Goal: Task Accomplishment & Management: Manage account settings

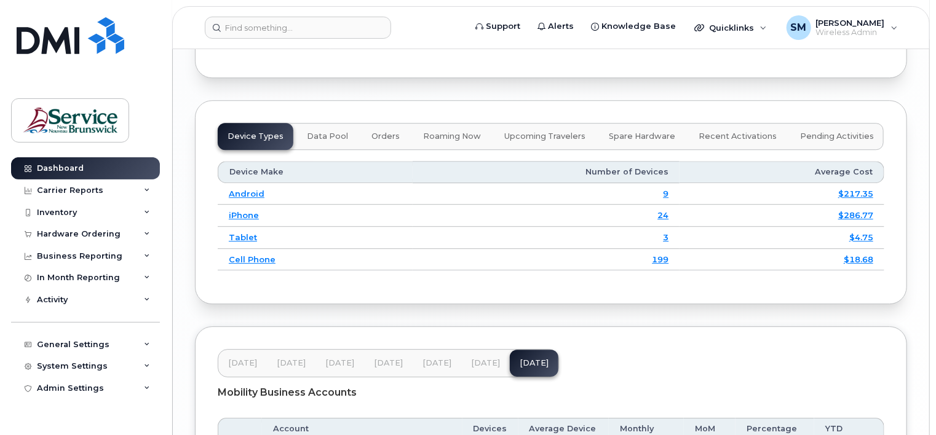
scroll to position [1685, 0]
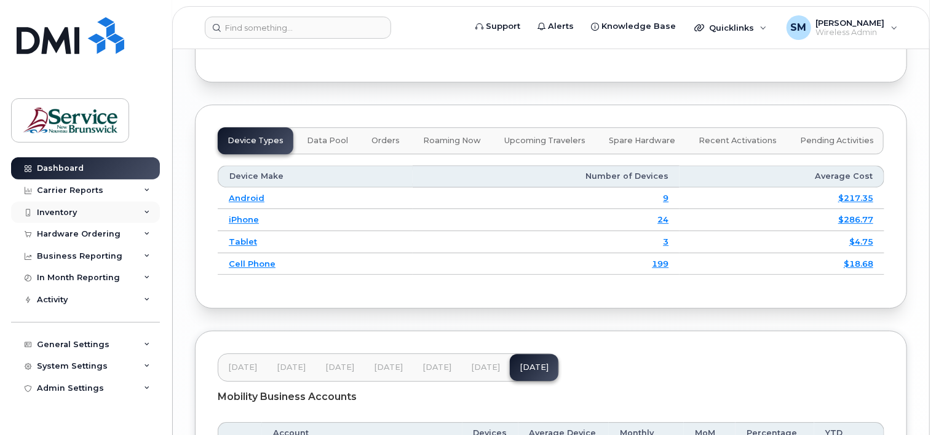
click at [148, 210] on icon at bounding box center [147, 213] width 6 height 6
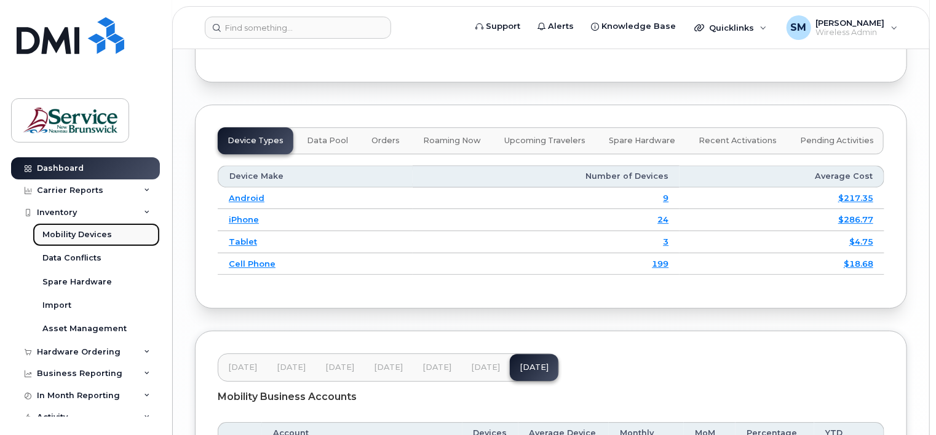
click at [97, 233] on div "Mobility Devices" at bounding box center [76, 234] width 69 height 11
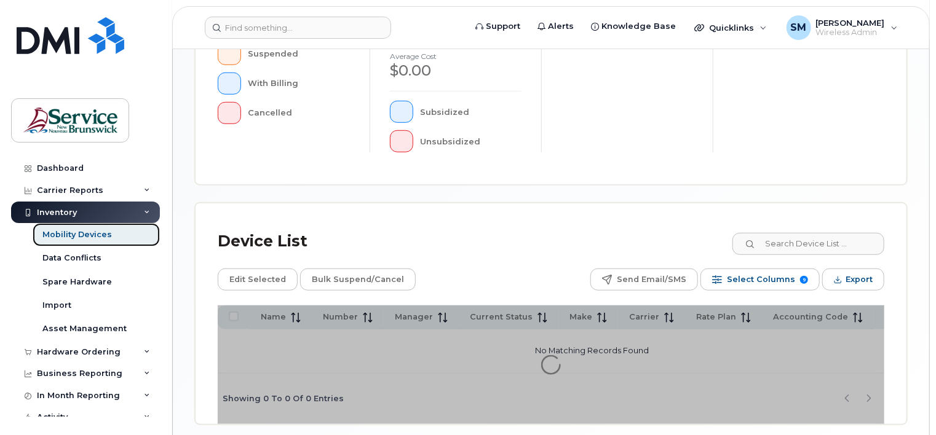
scroll to position [398, 0]
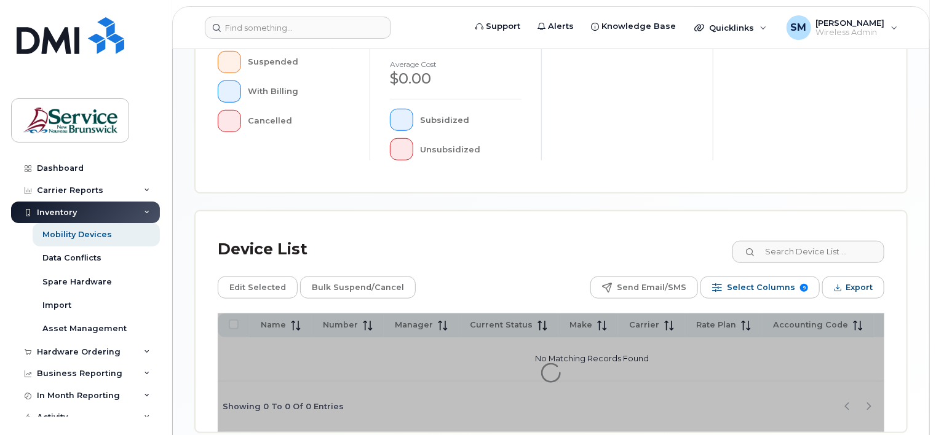
click at [500, 263] on div "Device List" at bounding box center [551, 250] width 667 height 32
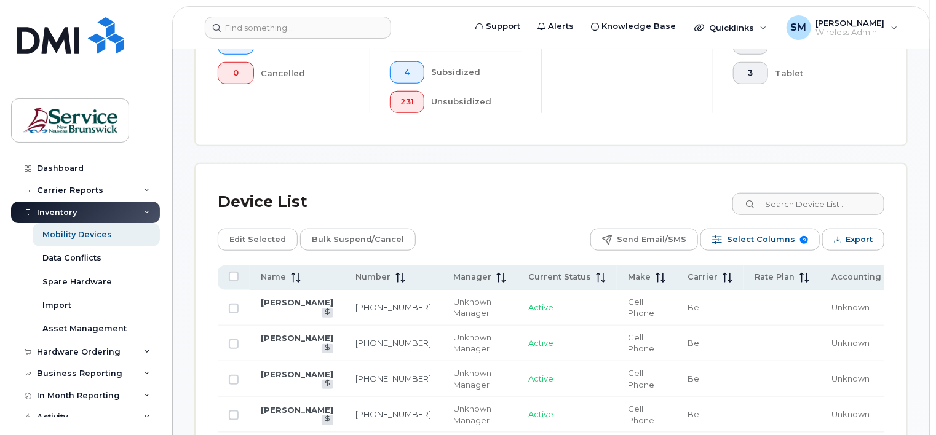
scroll to position [492, 0]
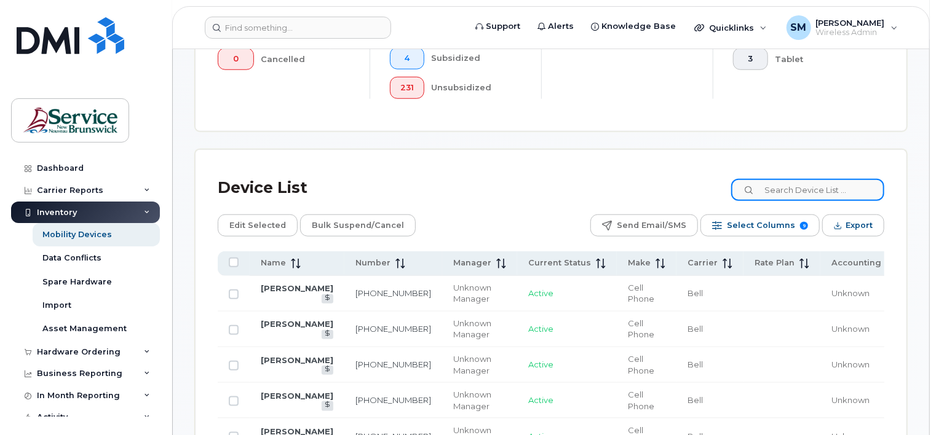
click at [792, 189] on input at bounding box center [807, 190] width 153 height 22
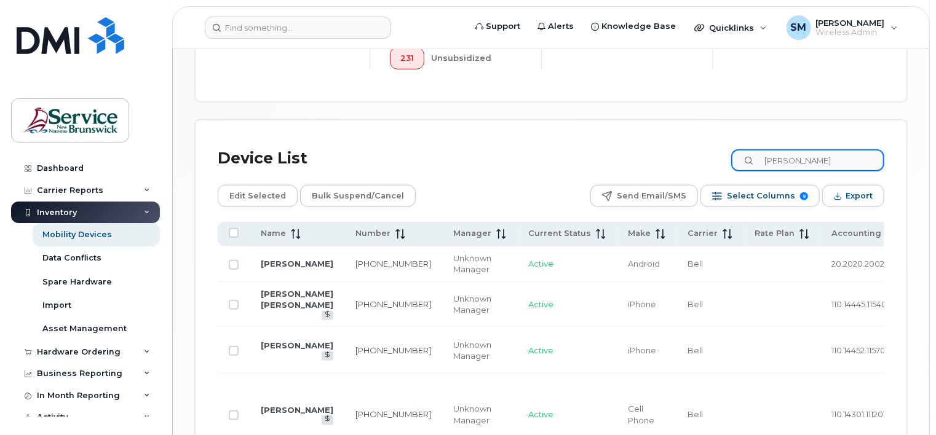
scroll to position [553, 0]
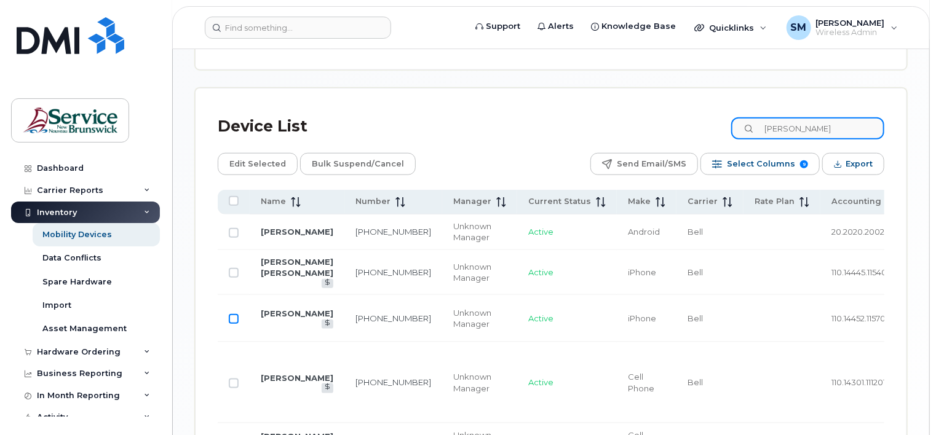
type input "Julie"
click at [234, 315] on input "Row Unselected" at bounding box center [234, 319] width 10 height 10
checkbox input "true"
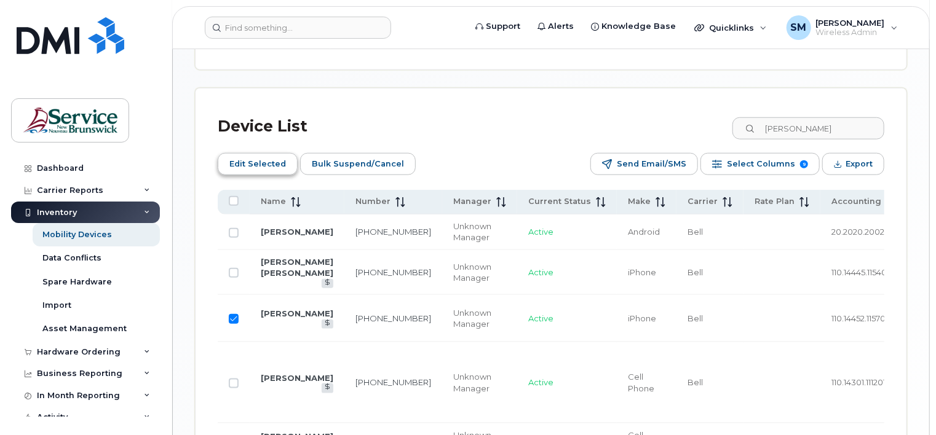
click at [257, 159] on span "Edit Selected" at bounding box center [257, 164] width 57 height 18
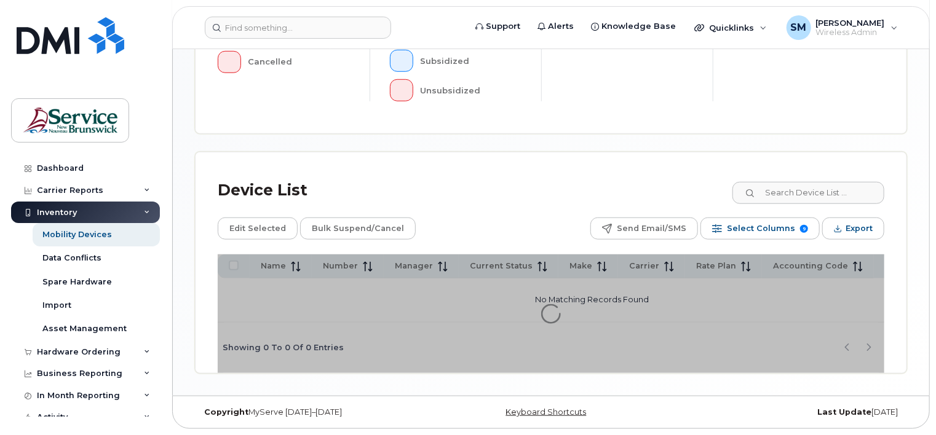
scroll to position [459, 0]
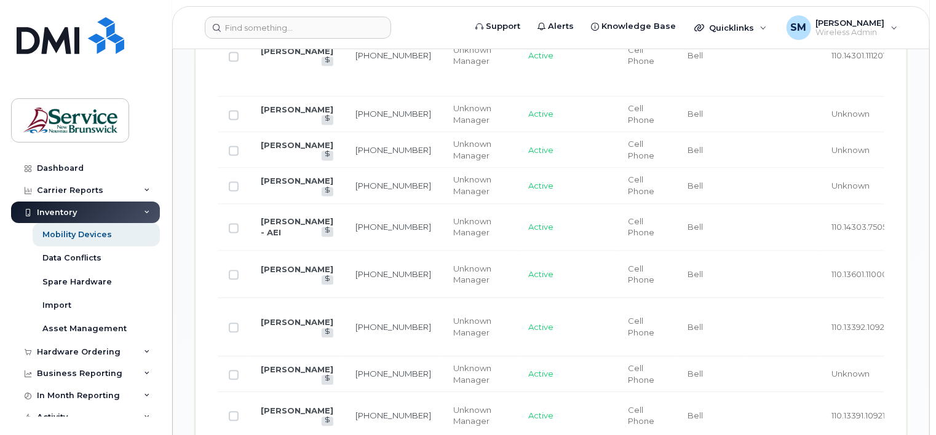
scroll to position [860, 0]
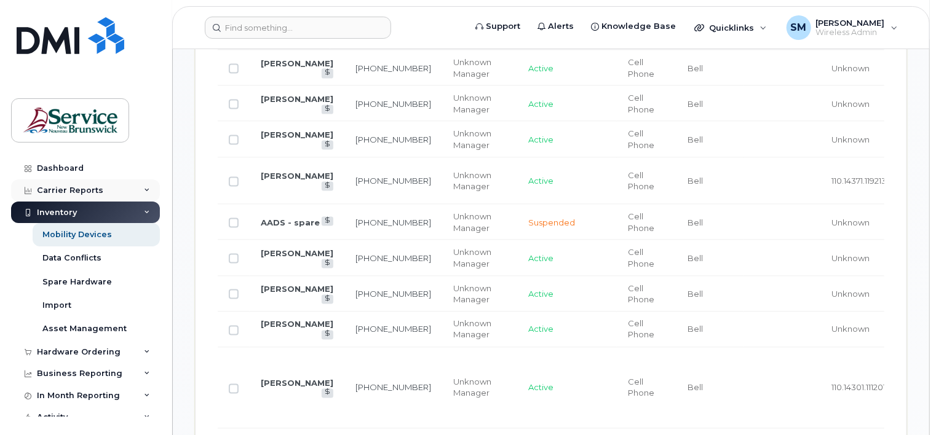
click at [146, 190] on div "Carrier Reports" at bounding box center [85, 191] width 149 height 22
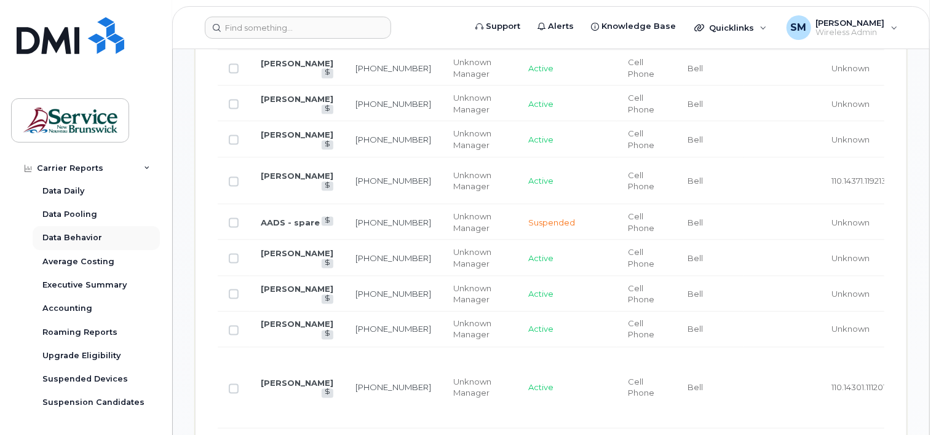
scroll to position [0, 0]
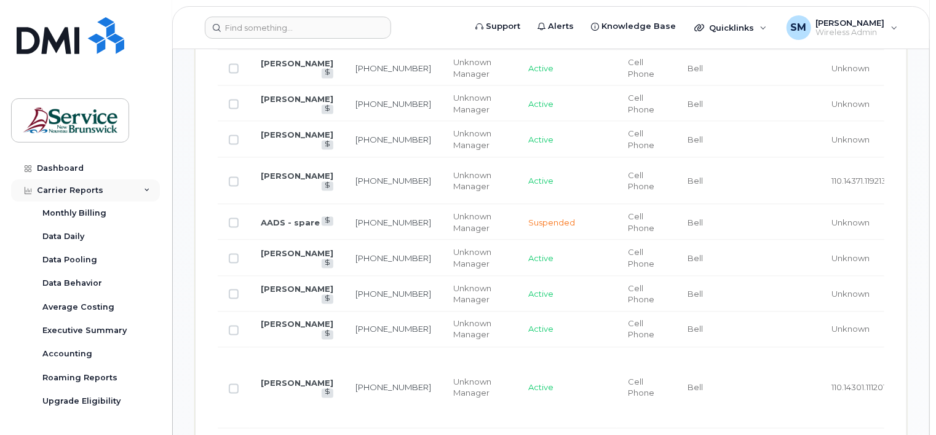
click at [145, 192] on icon at bounding box center [147, 191] width 6 height 6
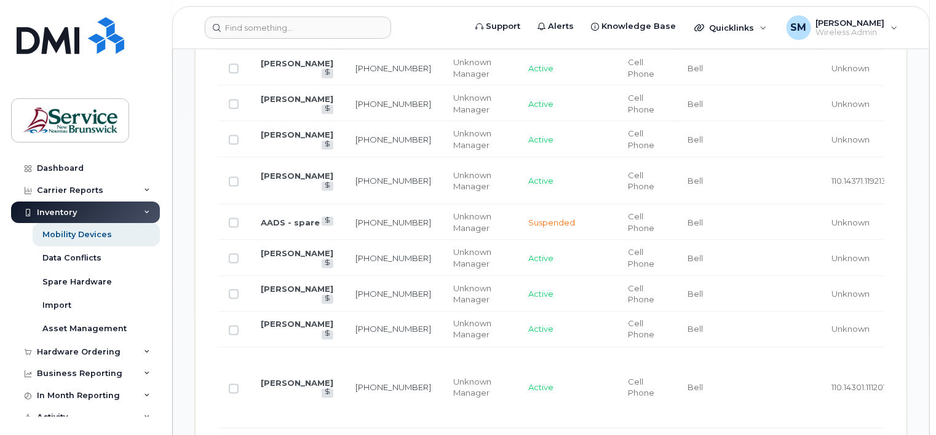
click at [145, 210] on icon at bounding box center [147, 213] width 6 height 6
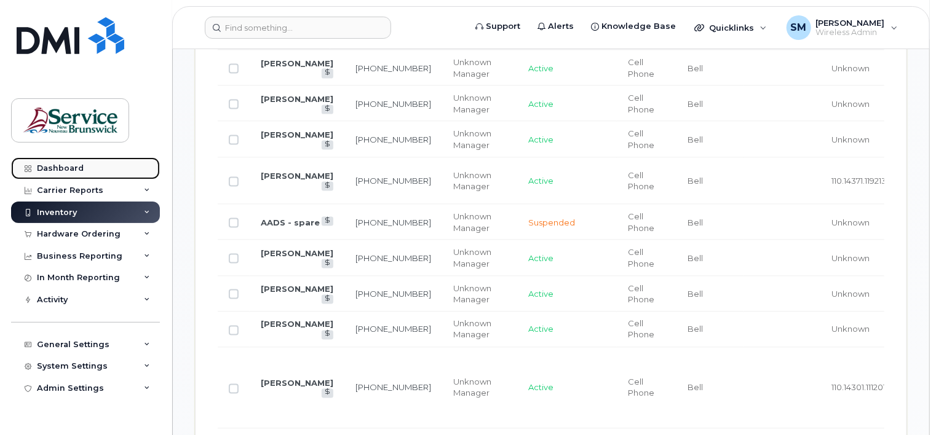
click at [61, 167] on div "Dashboard" at bounding box center [60, 169] width 47 height 10
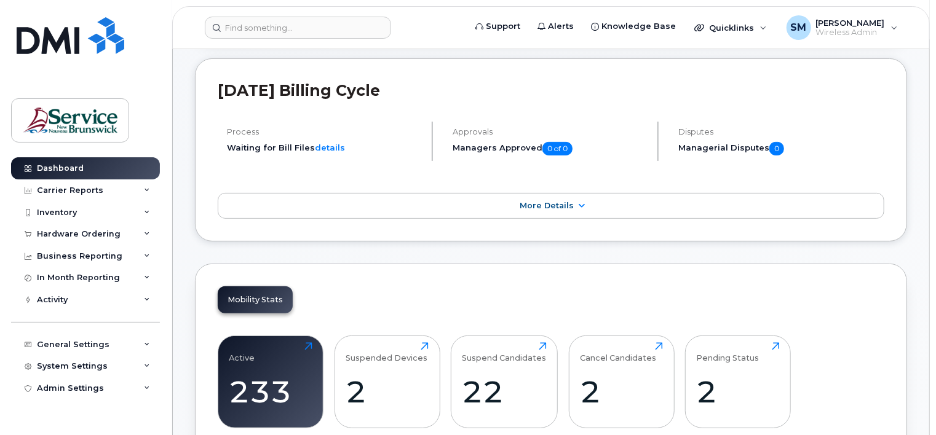
scroll to position [123, 0]
click at [580, 207] on icon at bounding box center [581, 206] width 10 height 8
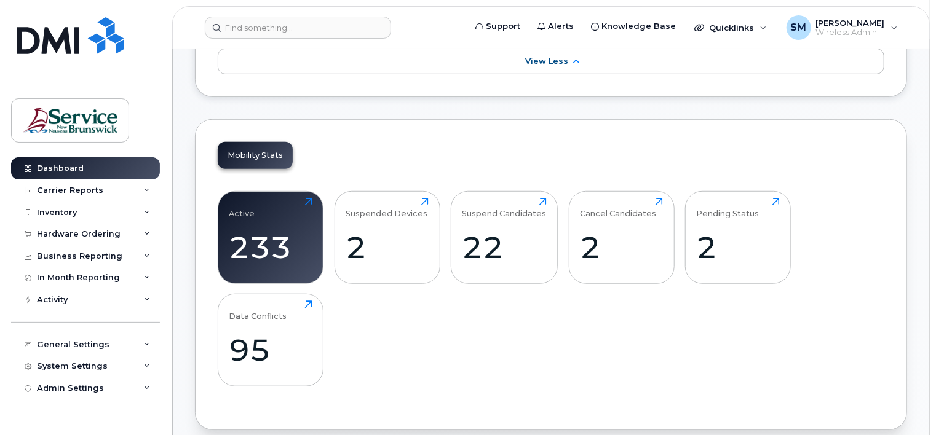
scroll to position [307, 0]
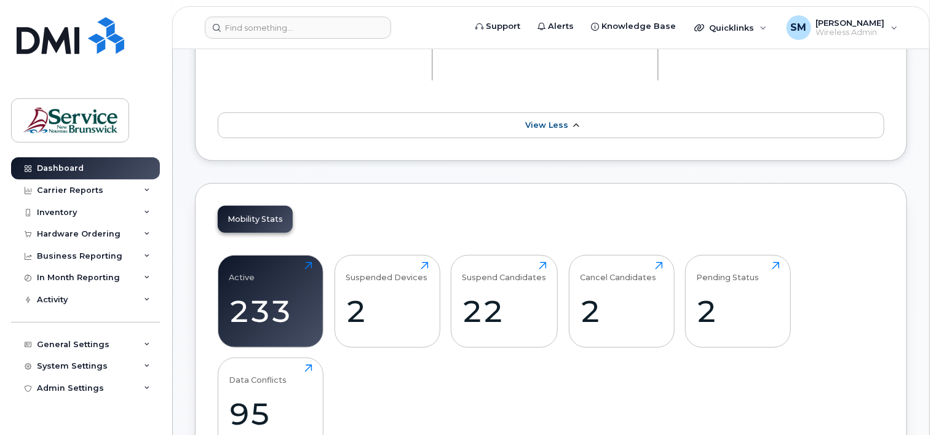
click at [574, 122] on icon at bounding box center [576, 126] width 10 height 8
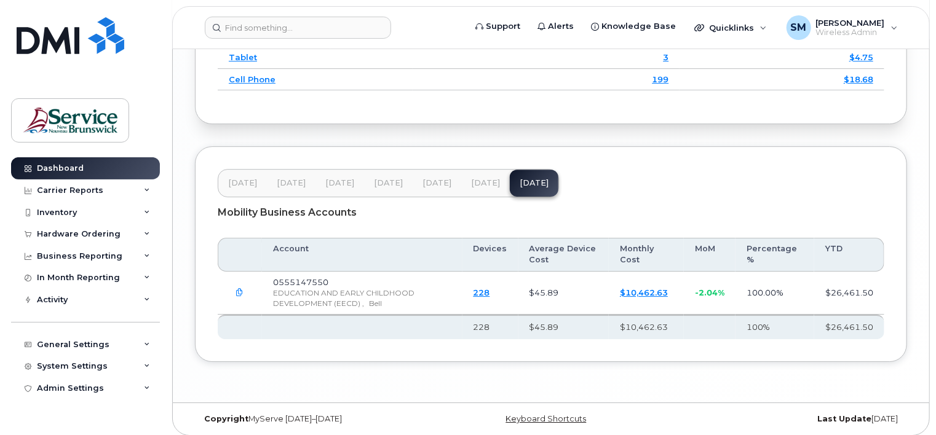
scroll to position [1808, 0]
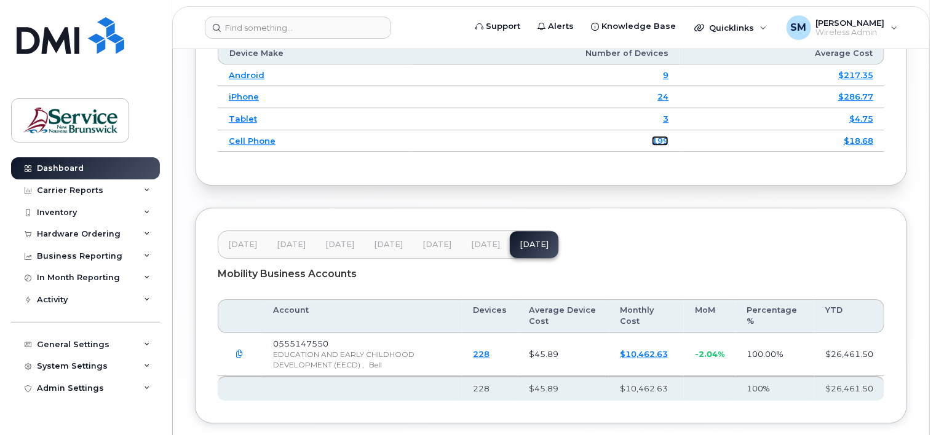
click at [664, 138] on link "199" at bounding box center [660, 141] width 17 height 10
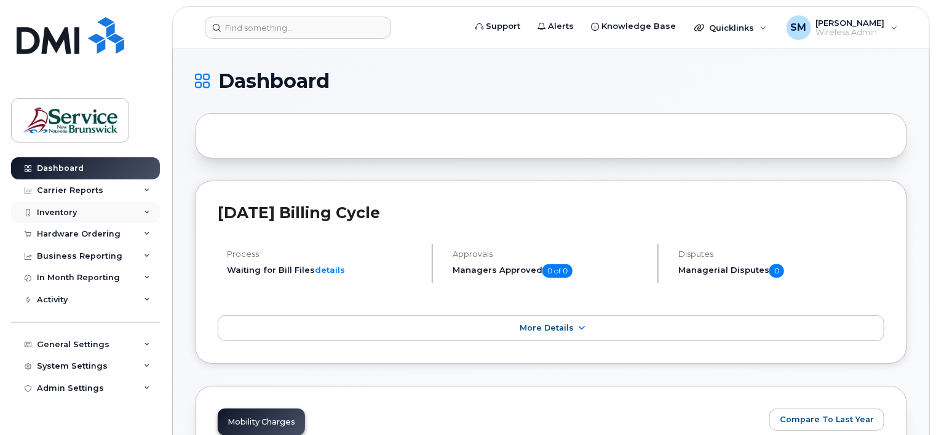
click at [145, 210] on icon at bounding box center [147, 213] width 6 height 6
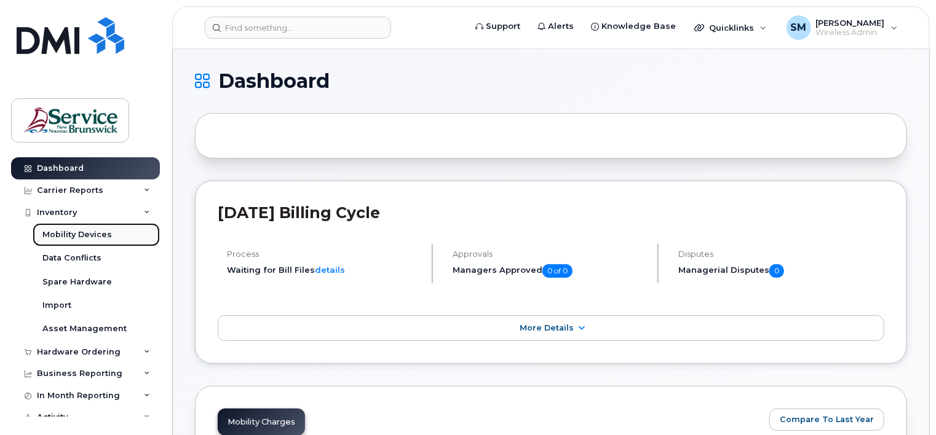
click at [106, 234] on div "Mobility Devices" at bounding box center [76, 234] width 69 height 11
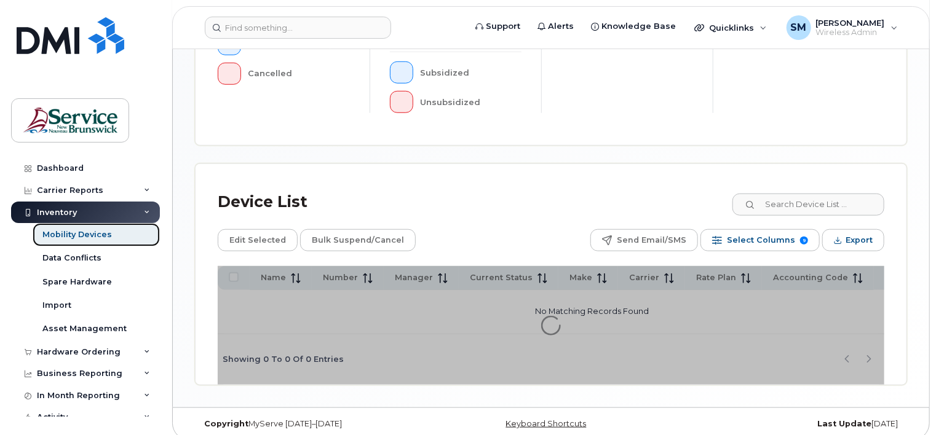
scroll to position [459, 0]
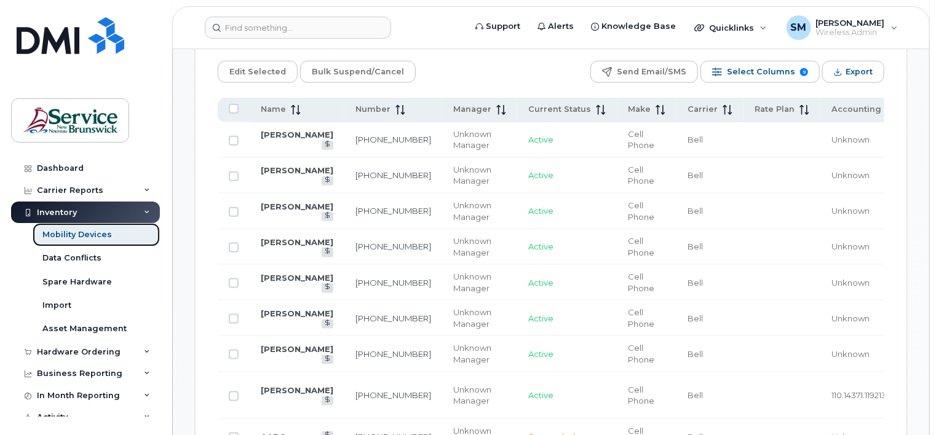
scroll to position [614, 0]
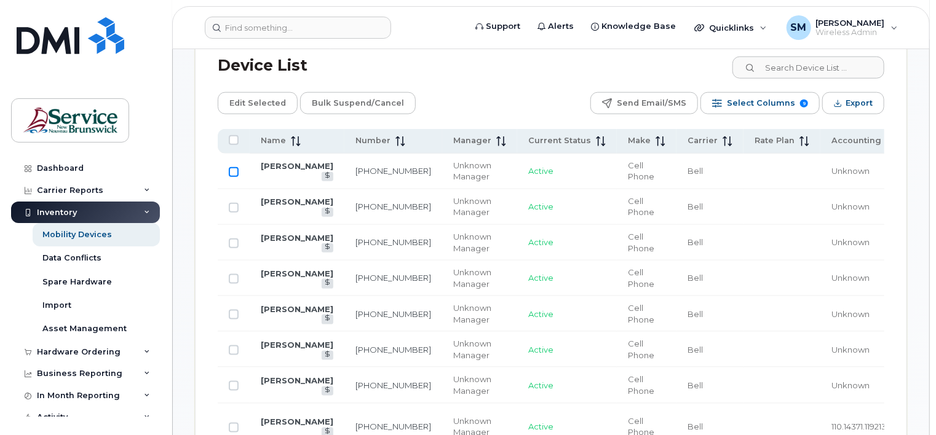
click at [230, 170] on input "Row Unselected" at bounding box center [234, 172] width 10 height 10
click at [230, 170] on input "Row Selected" at bounding box center [234, 172] width 10 height 10
checkbox input "false"
click at [324, 172] on icon at bounding box center [327, 175] width 7 height 7
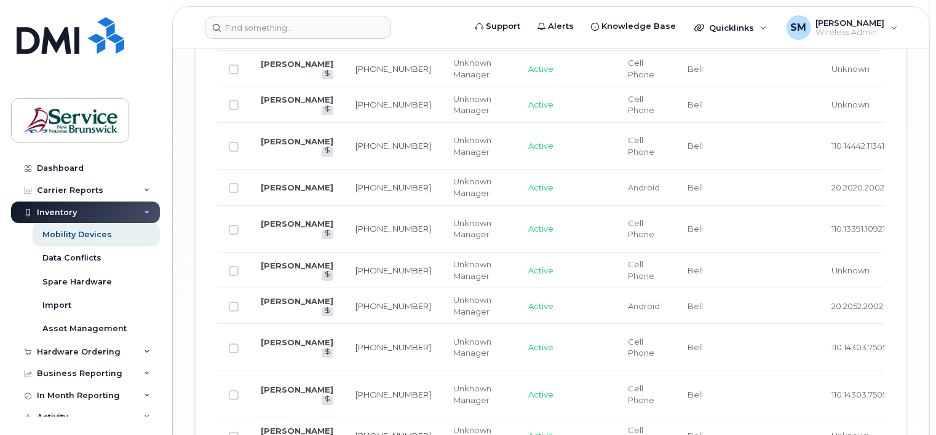
scroll to position [2213, 0]
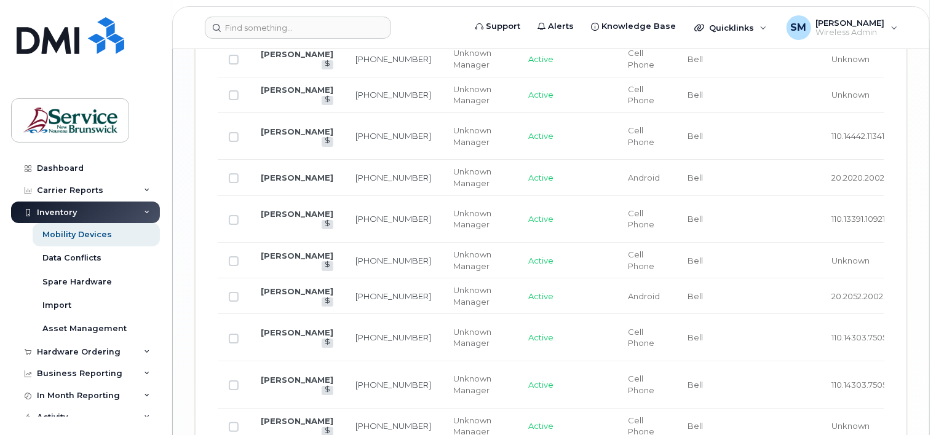
click at [755, 426] on td at bounding box center [782, 427] width 77 height 36
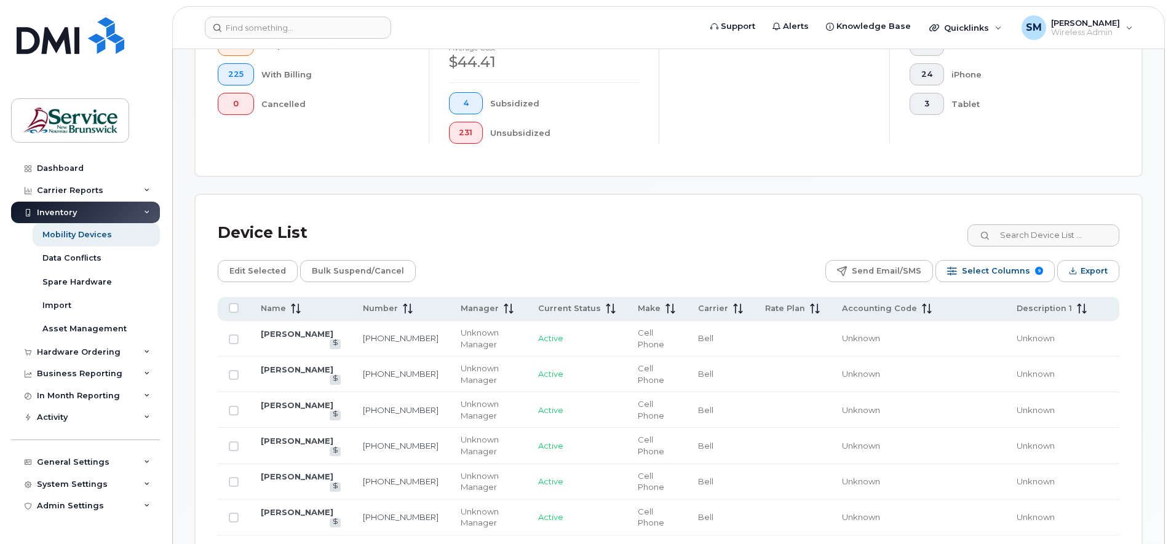
scroll to position [331, 0]
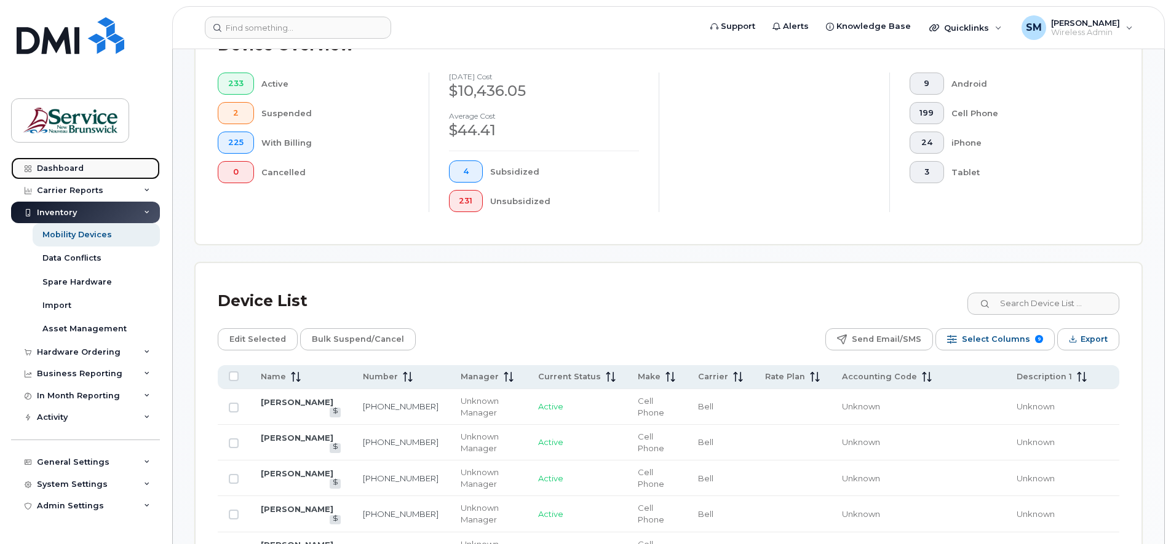
click at [68, 166] on div "Dashboard" at bounding box center [60, 169] width 47 height 10
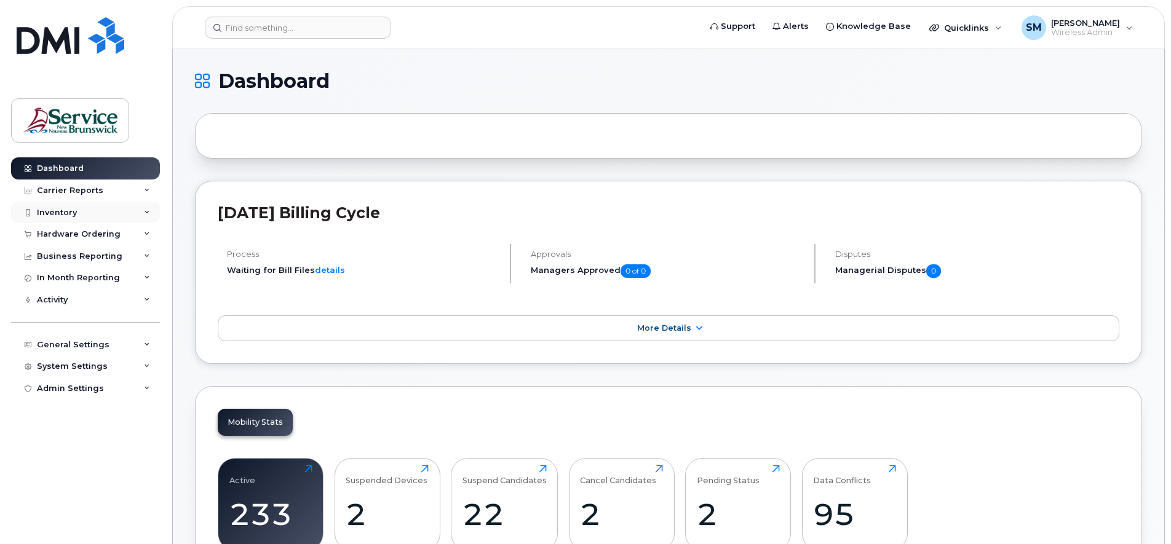
click at [146, 213] on icon at bounding box center [147, 213] width 6 height 6
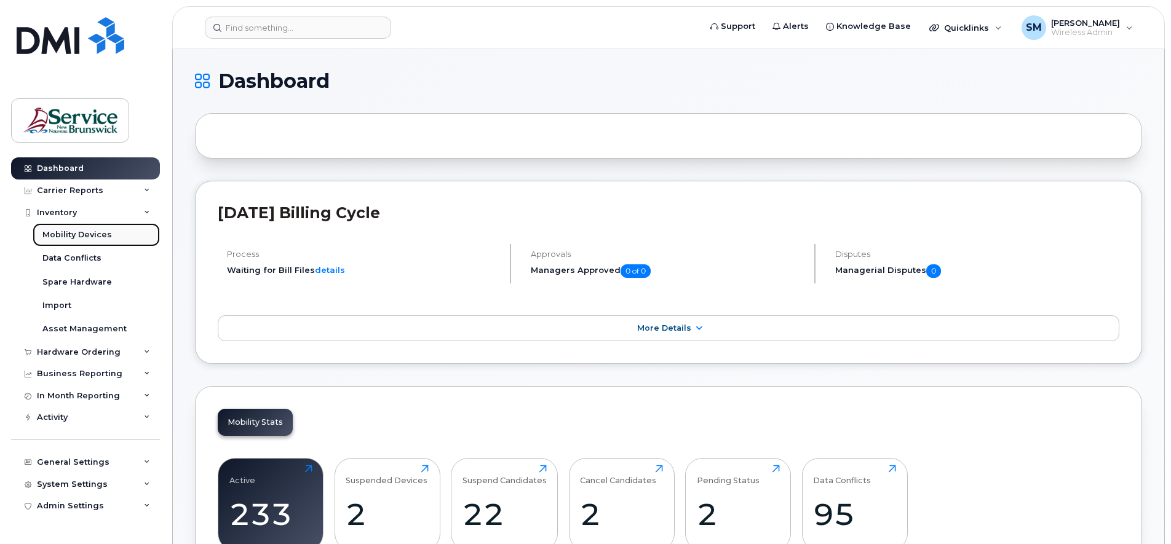
click at [92, 234] on div "Mobility Devices" at bounding box center [76, 234] width 69 height 11
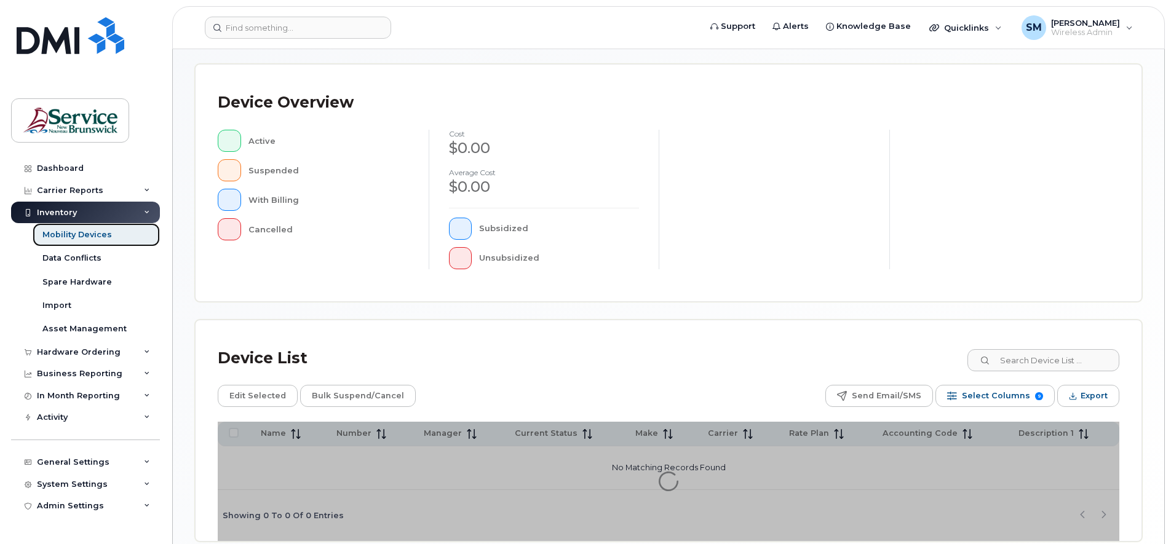
scroll to position [301, 0]
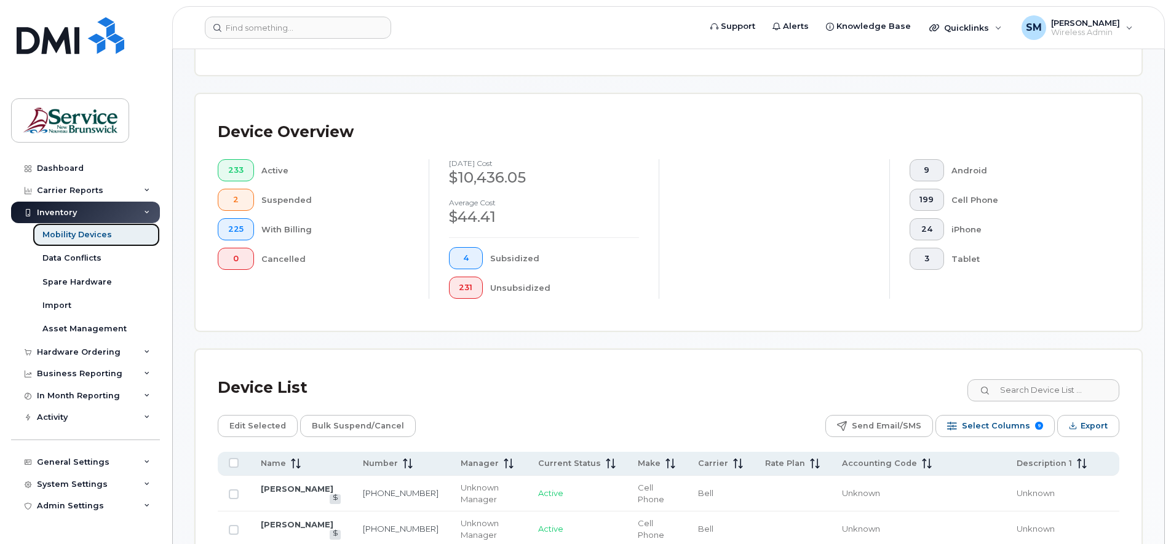
scroll to position [384, 0]
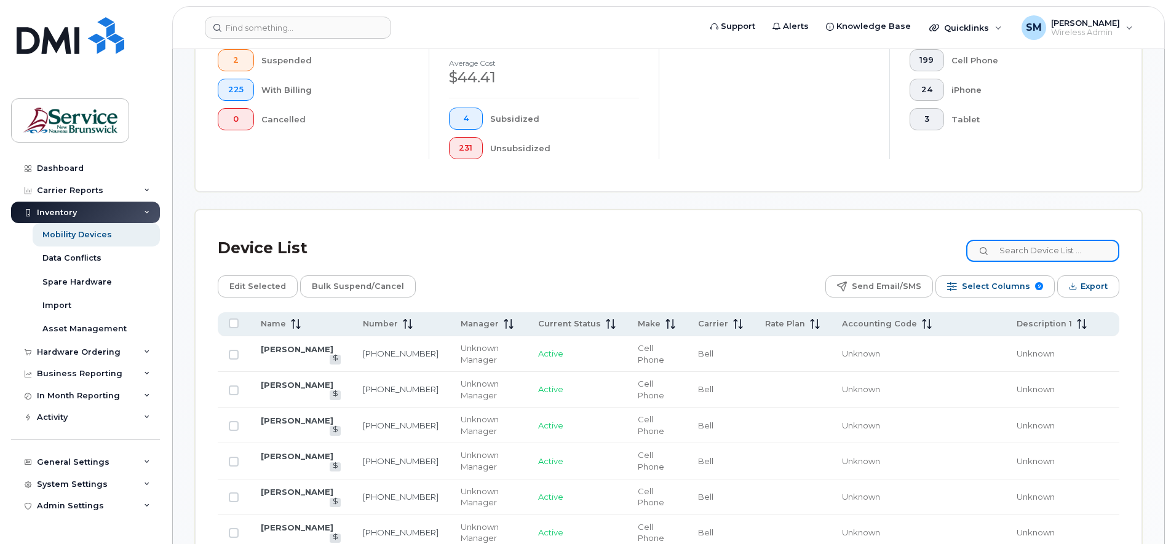
click at [1015, 250] on input at bounding box center [1042, 251] width 153 height 22
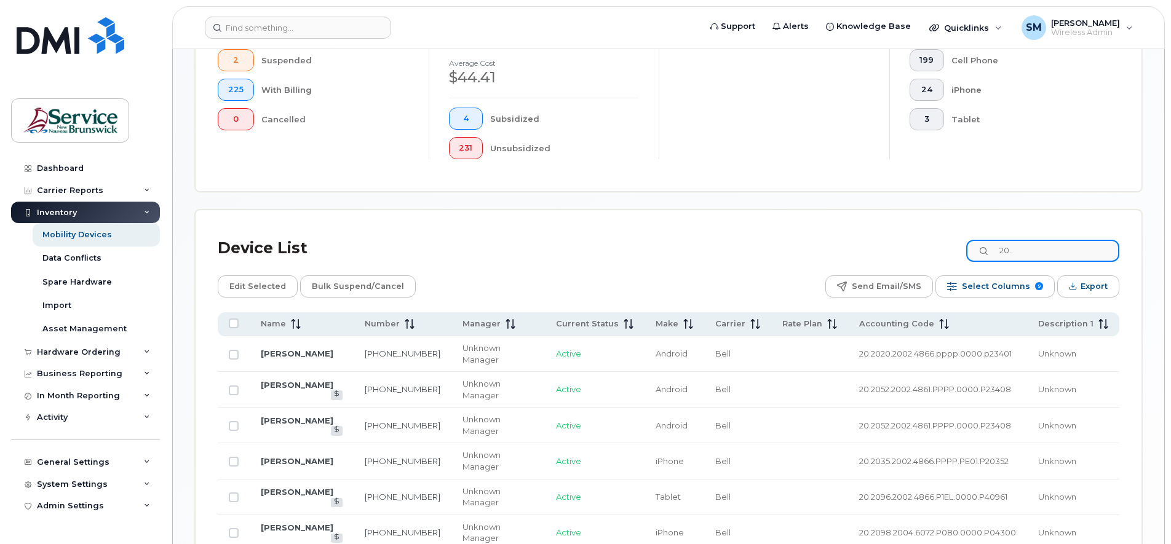
type input "20."
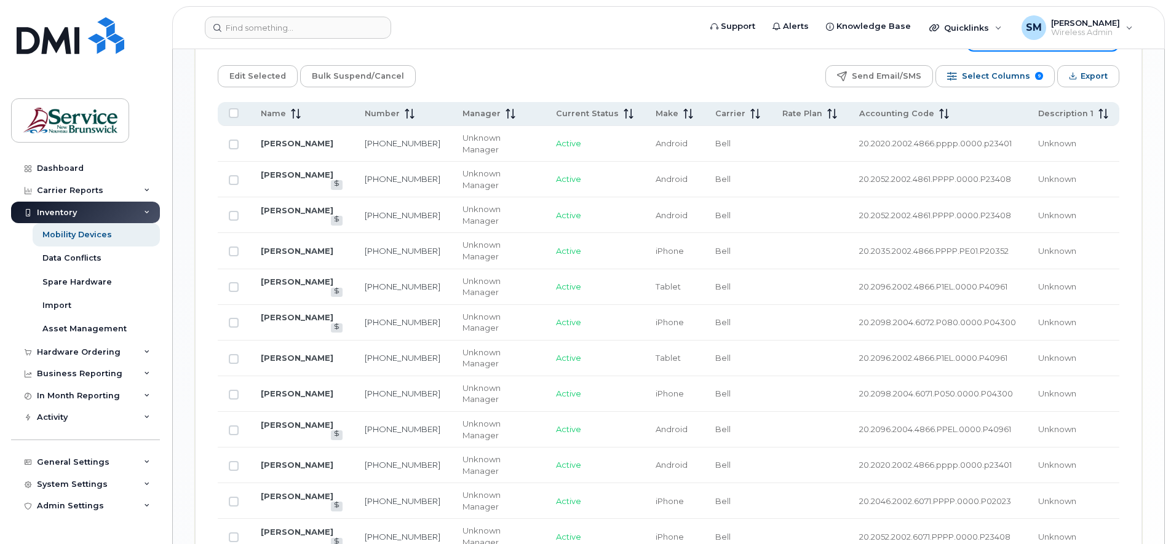
scroll to position [518, 0]
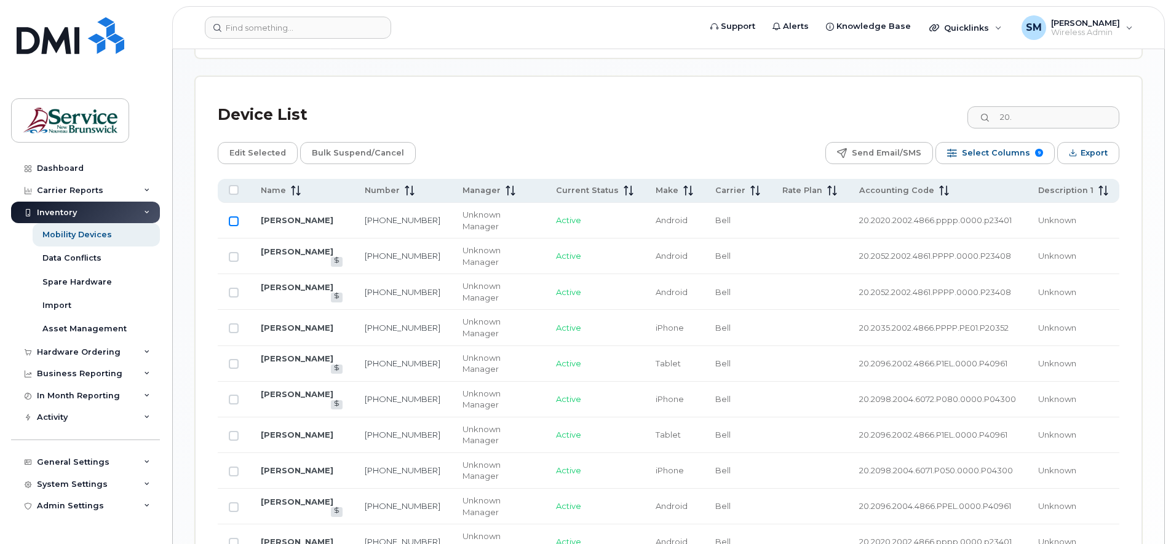
click at [232, 222] on input "Row Unselected" at bounding box center [234, 221] width 10 height 10
checkbox input "true"
click at [248, 151] on span "Edit Selected" at bounding box center [257, 153] width 57 height 18
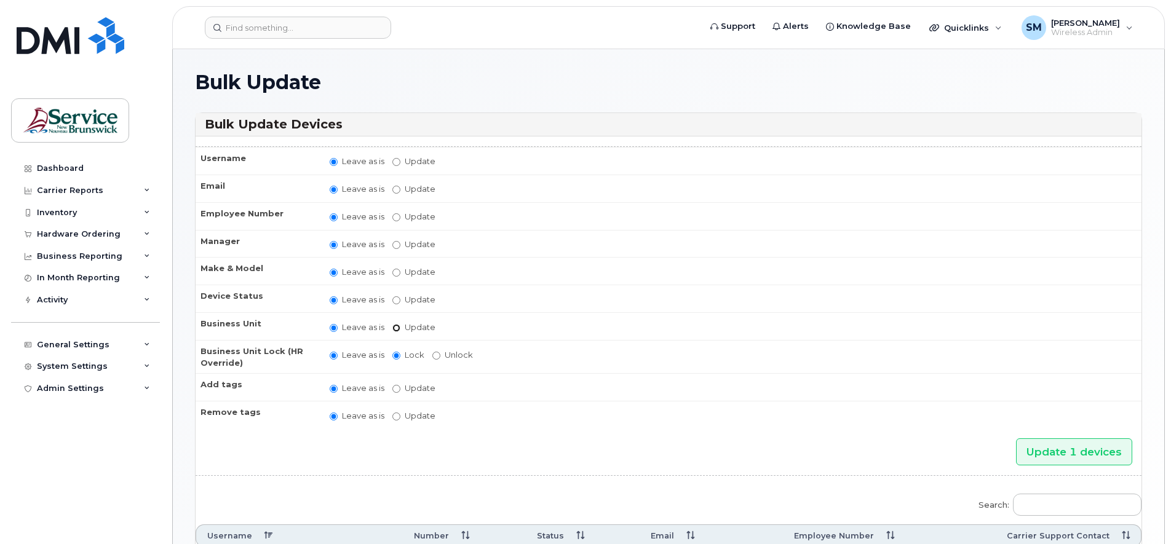
click at [396, 329] on input "Update" at bounding box center [396, 328] width 8 height 8
radio input "true"
radio input "false"
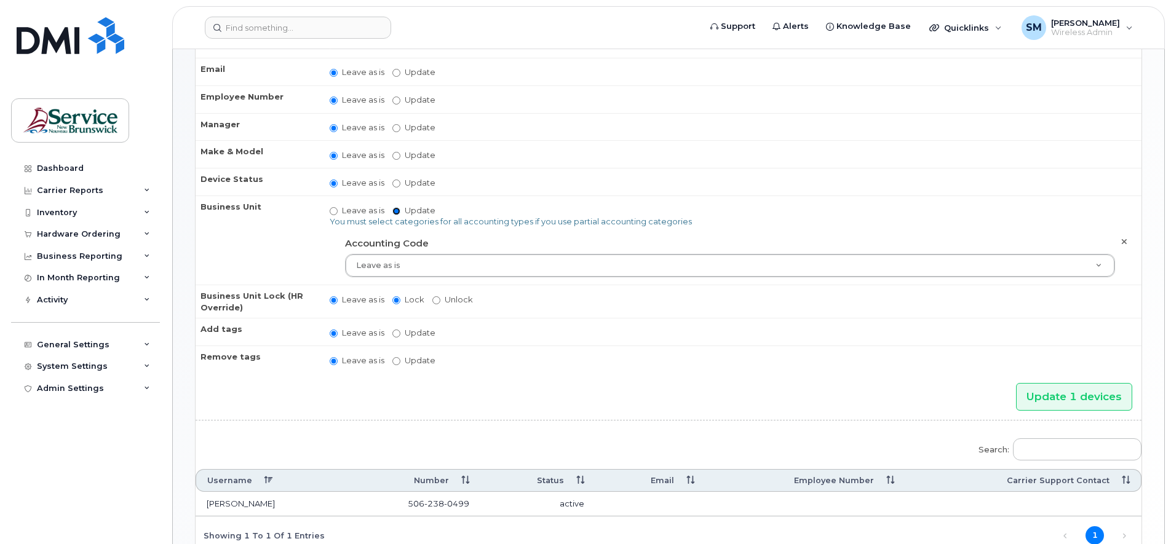
scroll to position [47, 0]
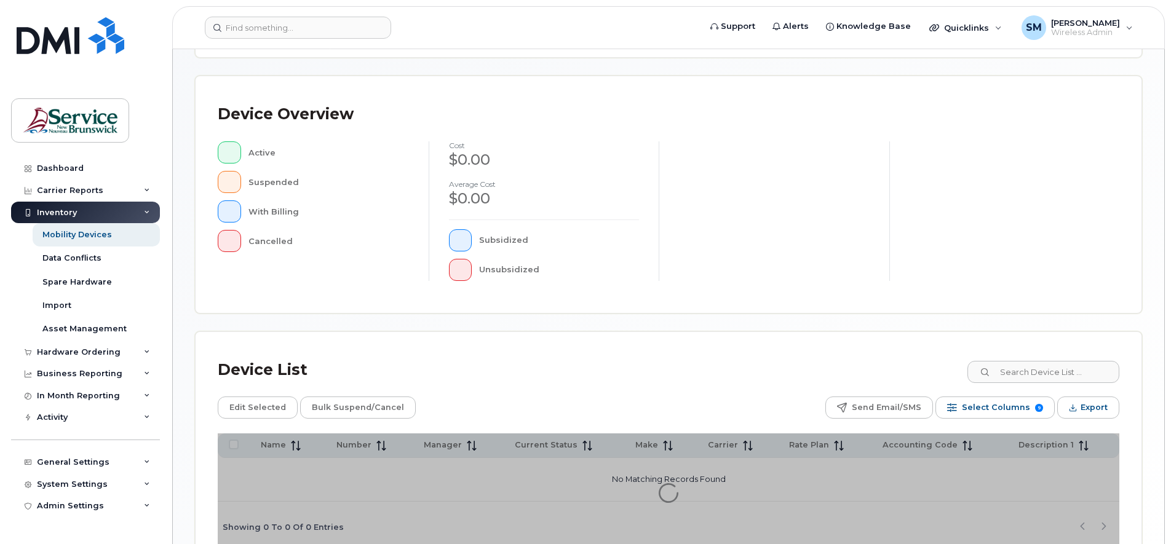
scroll to position [301, 0]
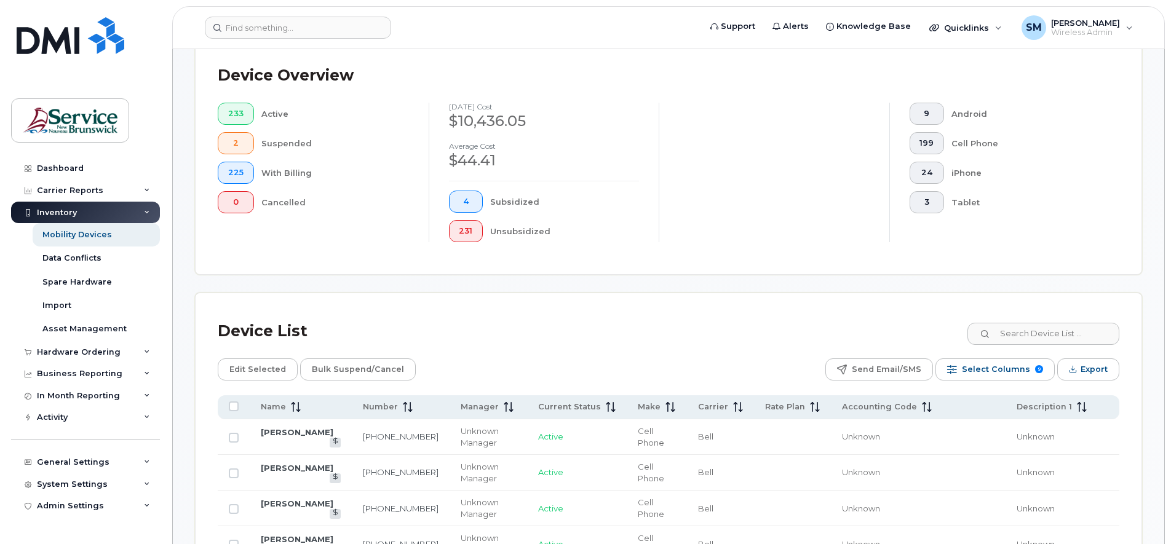
scroll to position [333, 0]
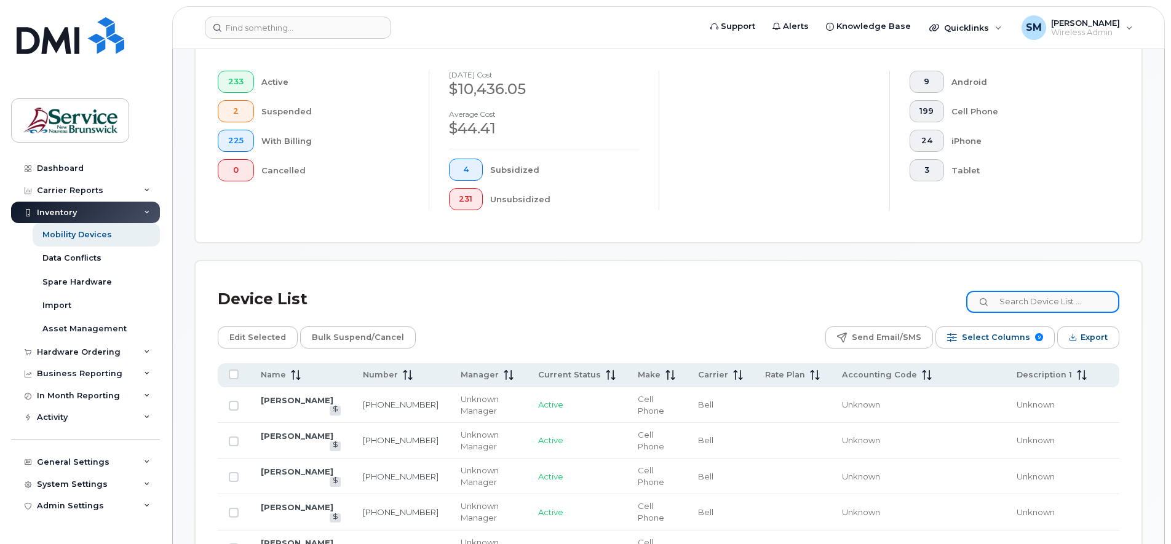
click at [1015, 303] on input at bounding box center [1042, 302] width 153 height 22
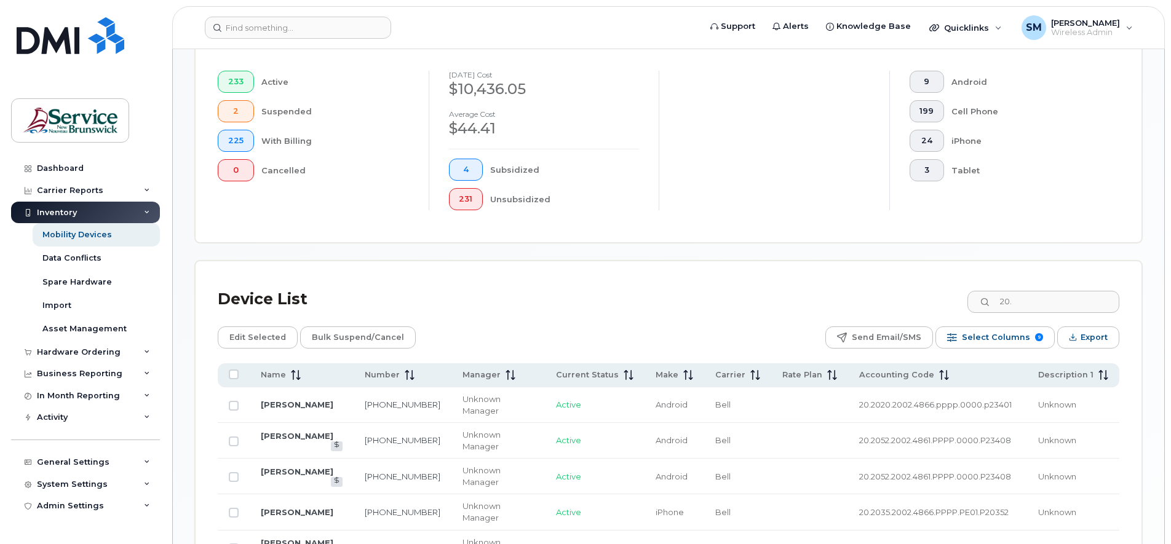
click at [934, 403] on span "20.2020.2002.4866.pppp.0000.p23401" at bounding box center [935, 405] width 153 height 10
drag, startPoint x: 934, startPoint y: 403, endPoint x: 951, endPoint y: 415, distance: 20.8
click at [951, 415] on td "20.2020.2002.4866.pppp.0000.p23401" at bounding box center [937, 405] width 179 height 36
click at [1023, 404] on td "20.2020.2002.4866.pppp.0000.p23401" at bounding box center [937, 405] width 179 height 36
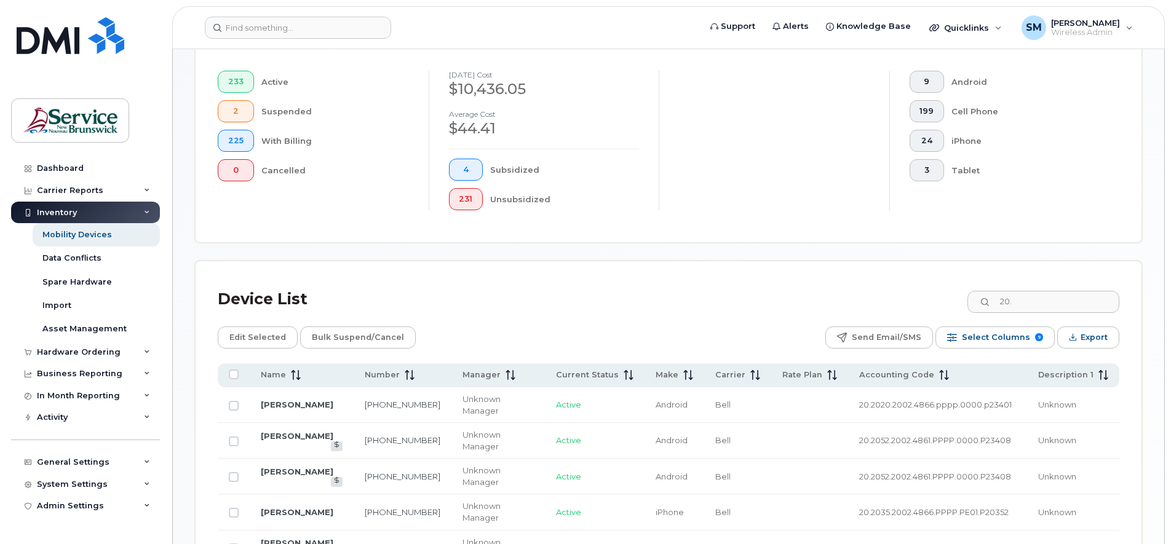
click at [943, 405] on span "20.2020.2002.4866.pppp.0000.p23401" at bounding box center [935, 405] width 153 height 10
click at [931, 413] on td "20.2020.2002.4866.pppp.0000.p23401" at bounding box center [937, 405] width 179 height 36
click at [913, 407] on span "20.2020.2002.4866.pppp.0000.p23401" at bounding box center [935, 405] width 153 height 10
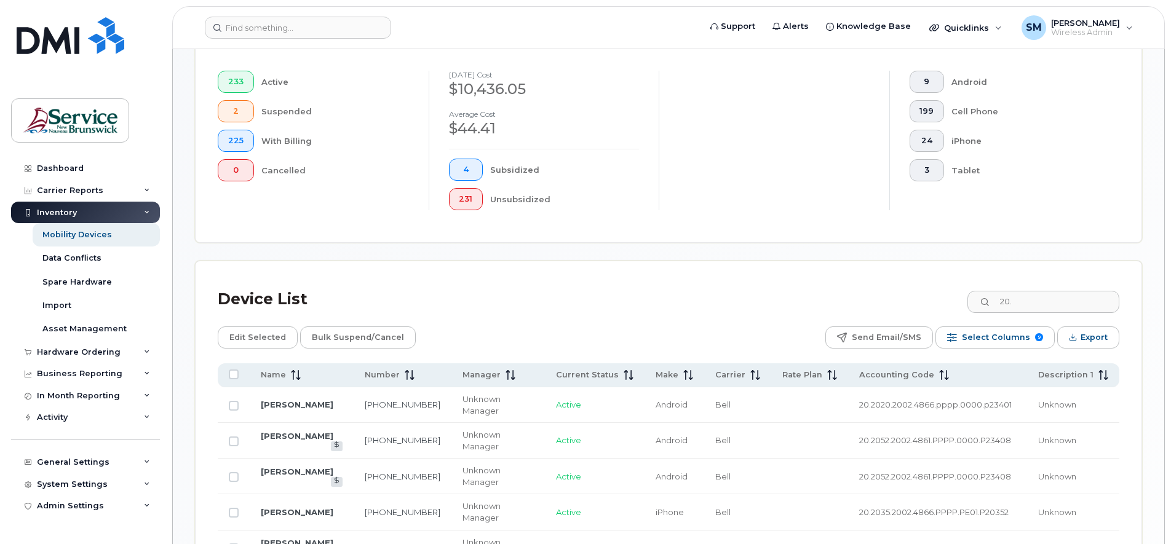
click at [914, 404] on span "20.2020.2002.4866.pppp.0000.p23401" at bounding box center [935, 405] width 153 height 10
drag, startPoint x: 914, startPoint y: 404, endPoint x: 932, endPoint y: 423, distance: 25.7
click at [932, 423] on td "20.2020.2002.4866.pppp.0000.p23401" at bounding box center [937, 405] width 179 height 36
click at [946, 418] on td "20.2020.2002.4866.pppp.0000.p23401" at bounding box center [937, 405] width 179 height 36
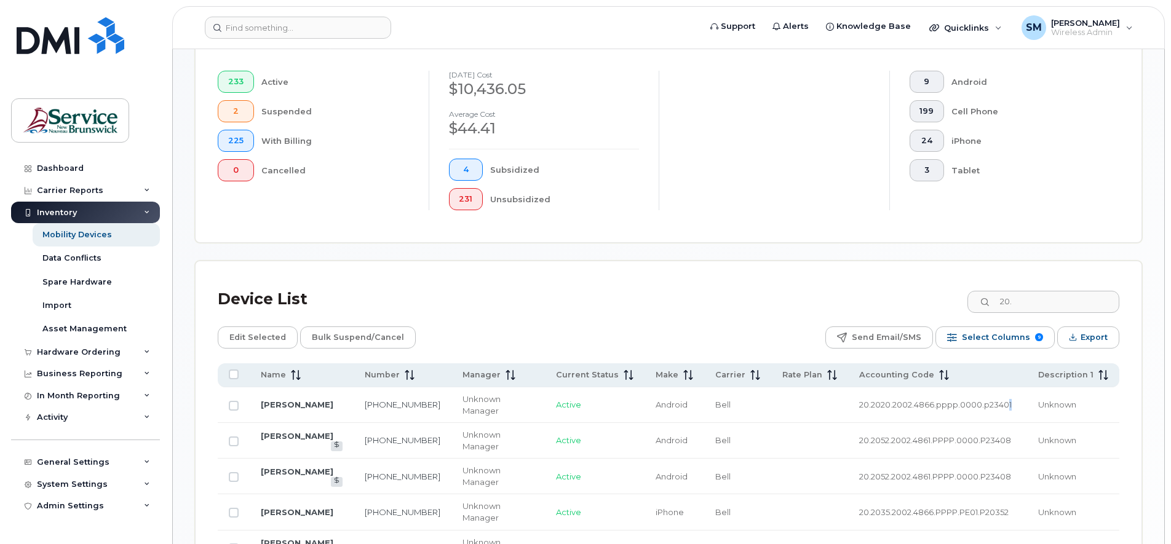
drag, startPoint x: 1020, startPoint y: 403, endPoint x: 1014, endPoint y: 402, distance: 6.3
click at [1014, 402] on td "20.2020.2002.4866.pppp.0000.p23401" at bounding box center [937, 405] width 179 height 36
drag, startPoint x: 1014, startPoint y: 402, endPoint x: 987, endPoint y: 415, distance: 29.4
click at [987, 415] on td "20.2020.2002.4866.pppp.0000.p23401" at bounding box center [937, 405] width 179 height 36
drag, startPoint x: 987, startPoint y: 415, endPoint x: 940, endPoint y: 415, distance: 47.4
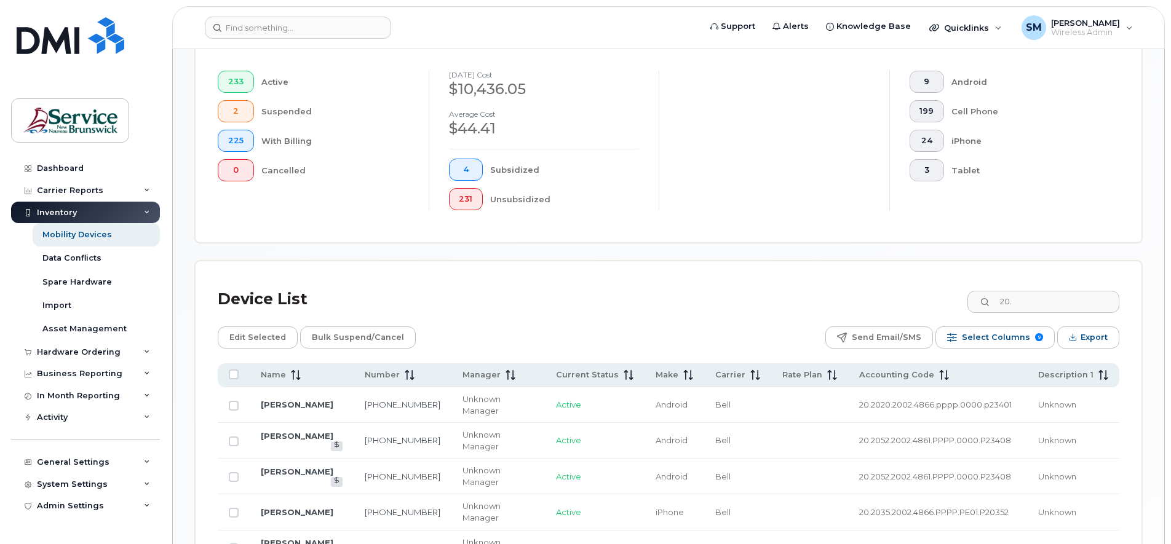
click at [940, 415] on td "20.2020.2002.4866.pppp.0000.p23401" at bounding box center [937, 405] width 179 height 36
click at [910, 402] on span "20.2020.2002.4866.pppp.0000.p23401" at bounding box center [935, 405] width 153 height 10
copy tr "20.2020.2002.4866.pppp.0000.p23401"
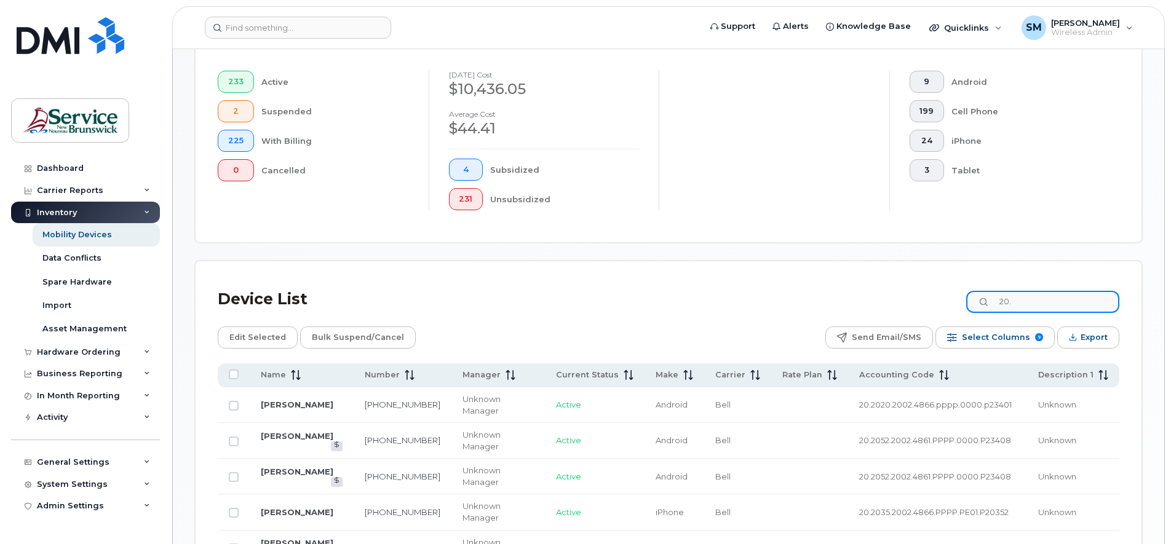
click at [1028, 303] on input "20." at bounding box center [1042, 302] width 153 height 22
type input "2"
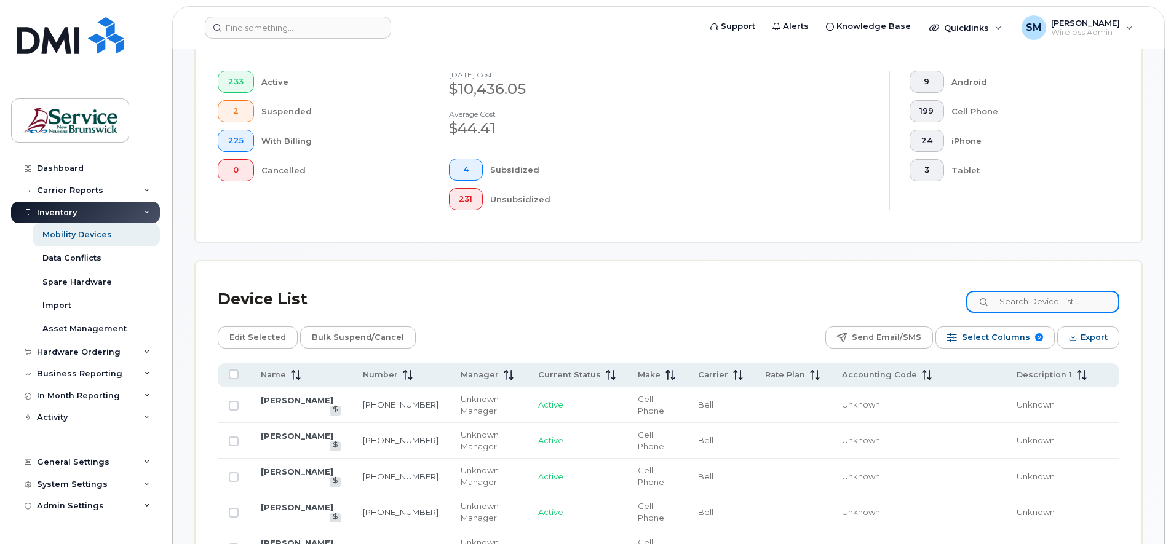
paste input "20.2020.2002.4866.pppp.0000.p23401"
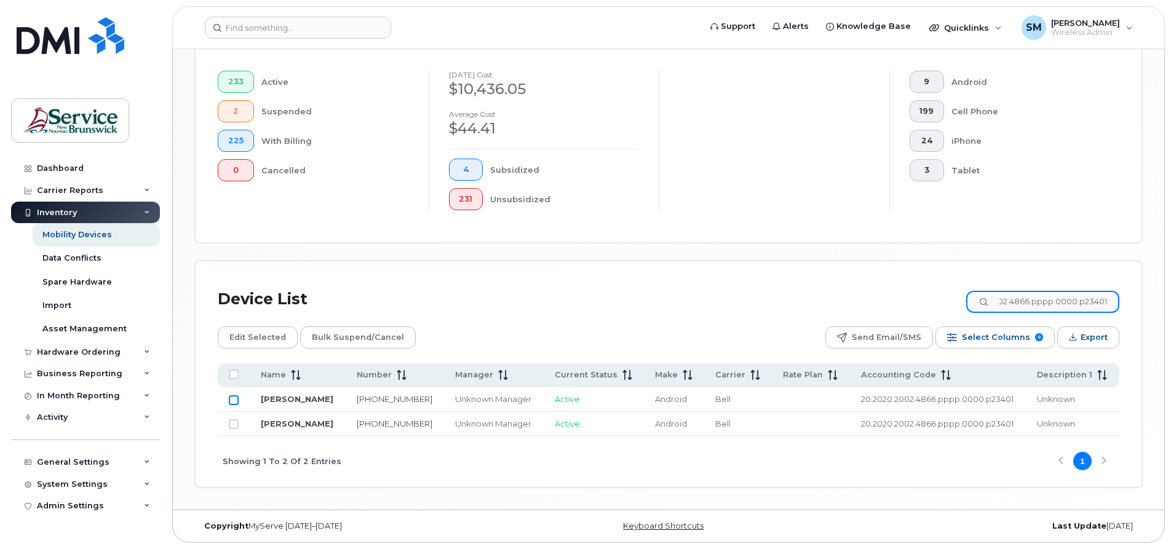
type input "20.2020.2002.4866.pppp.0000.p23401"
click at [233, 399] on input "Row Unselected" at bounding box center [234, 400] width 10 height 10
checkbox input "true"
click at [232, 422] on input "Row Unselected" at bounding box center [234, 424] width 10 height 10
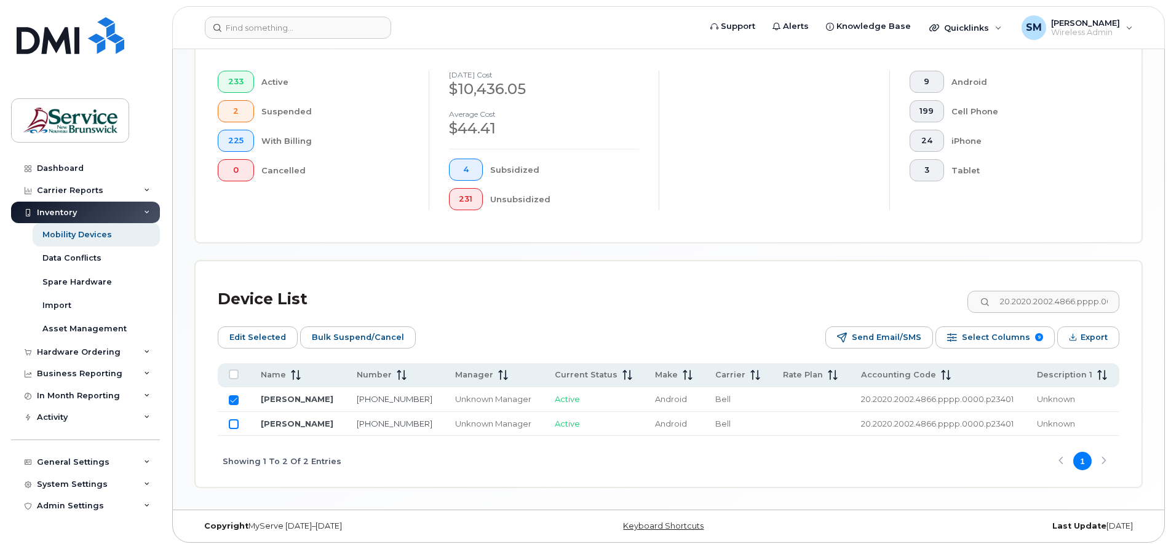
checkbox input "true"
click at [267, 335] on span "Edit Selected" at bounding box center [257, 337] width 57 height 18
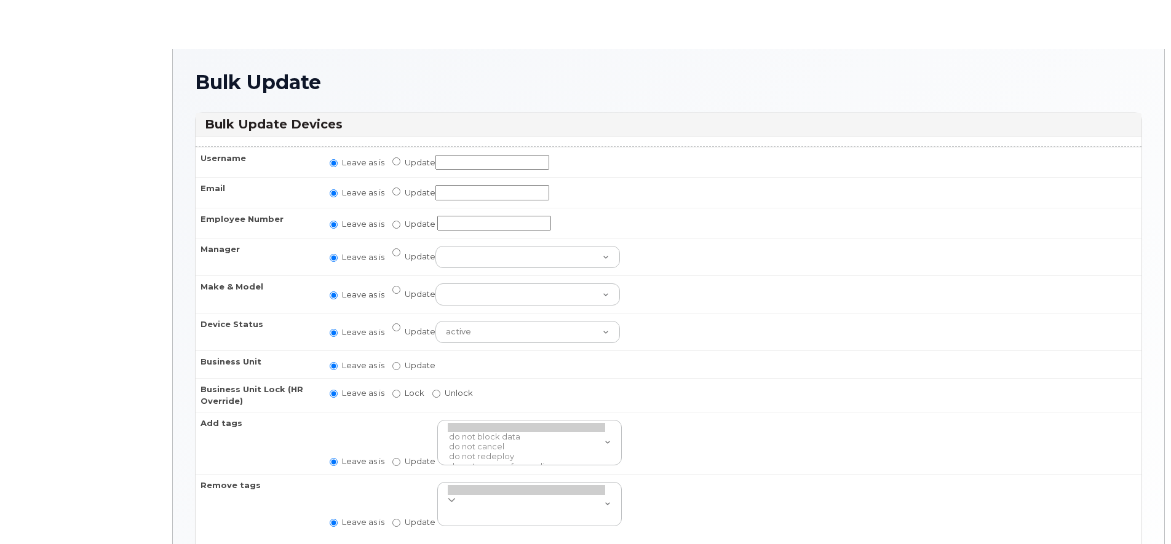
radio input "true"
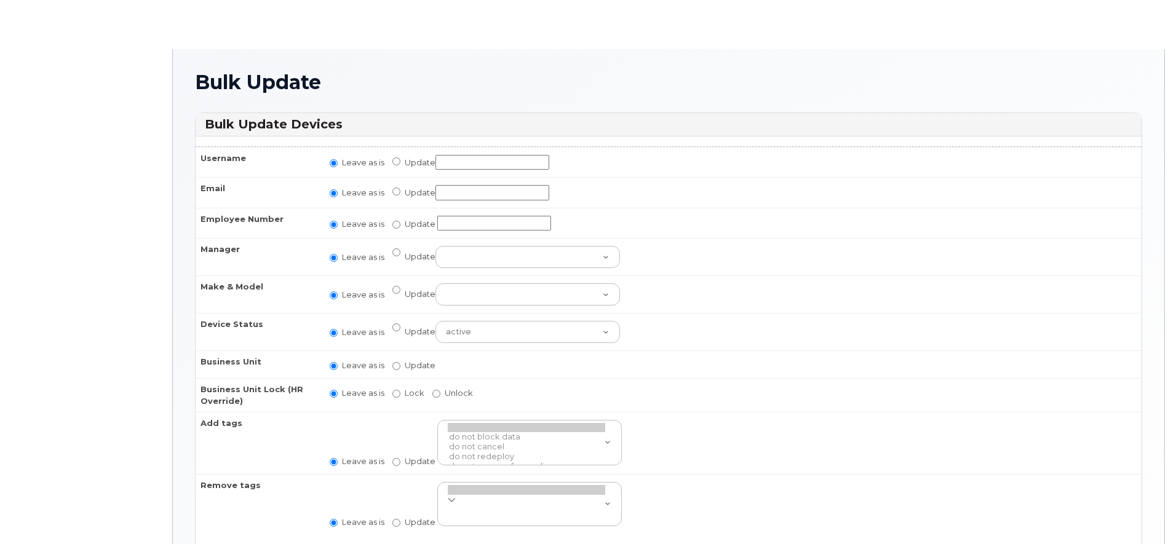
radio input "true"
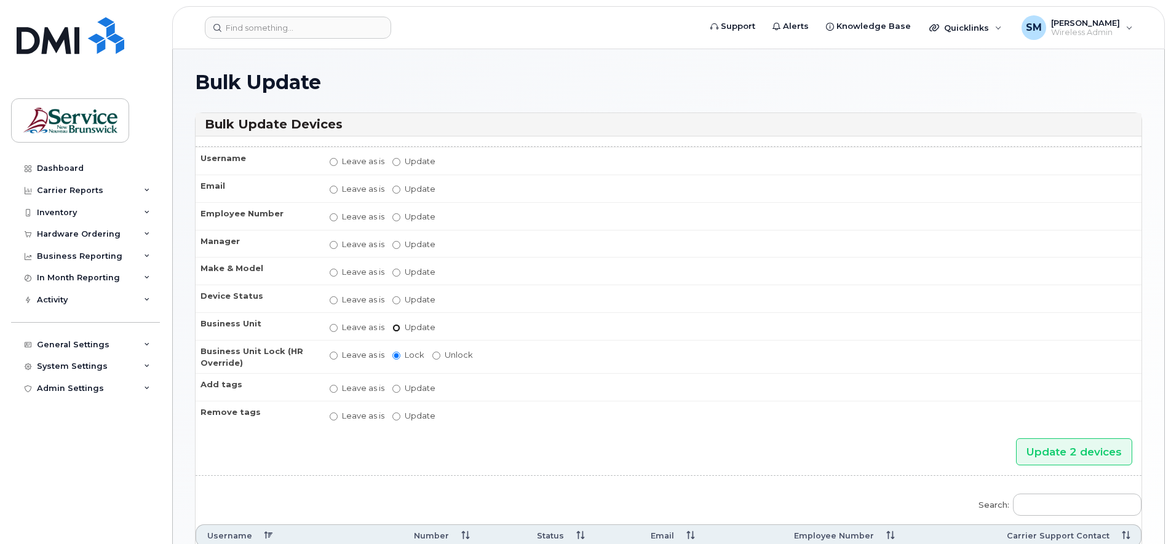
click at [399, 327] on input "Update" at bounding box center [396, 328] width 8 height 8
radio input "true"
radio input "false"
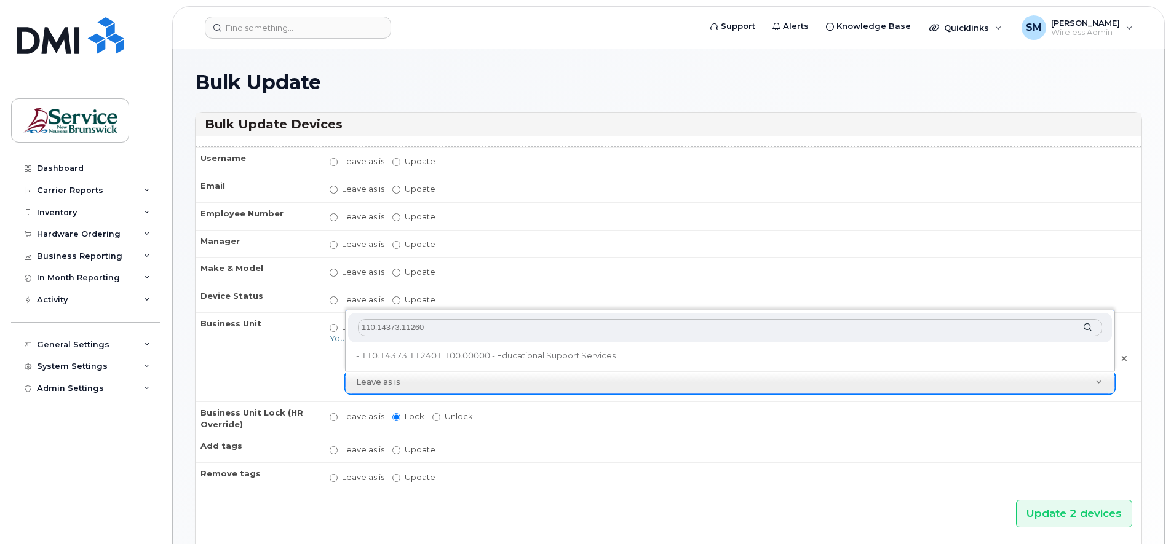
type input "110.14373.112601"
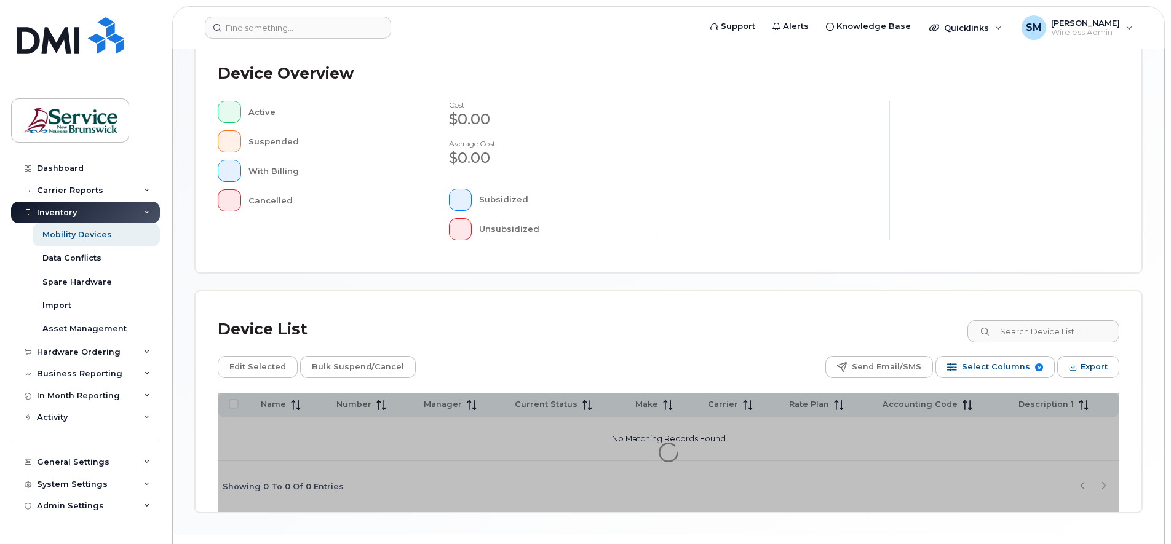
scroll to position [301, 0]
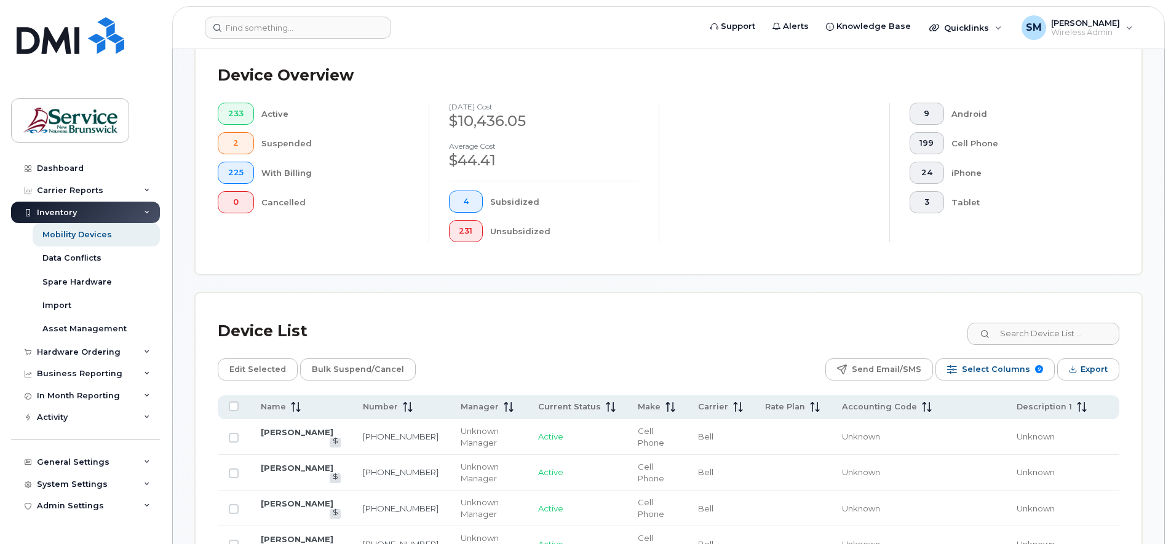
scroll to position [333, 0]
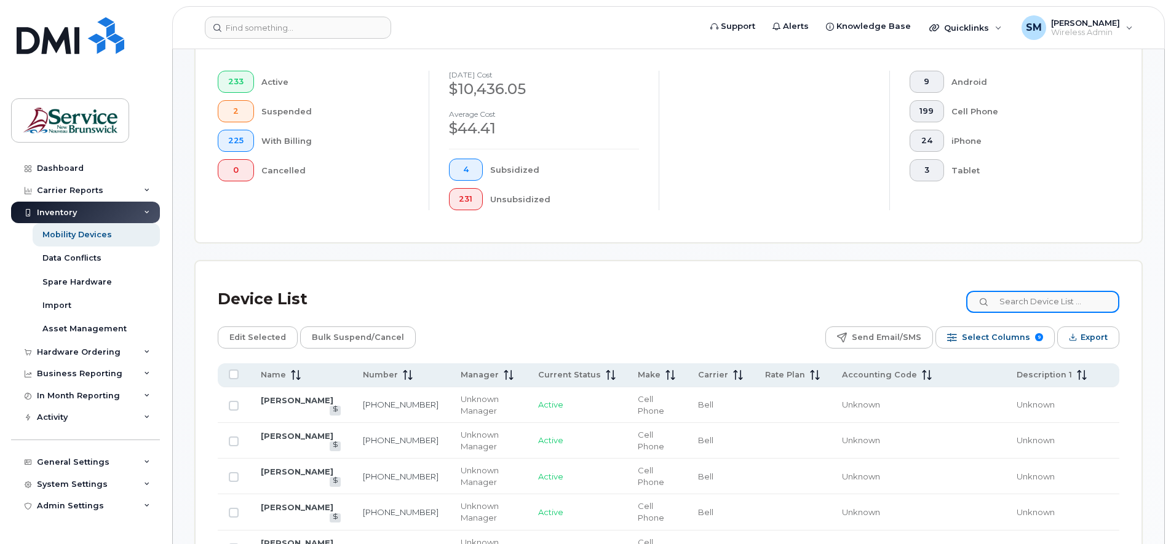
click at [1026, 305] on input at bounding box center [1042, 302] width 153 height 22
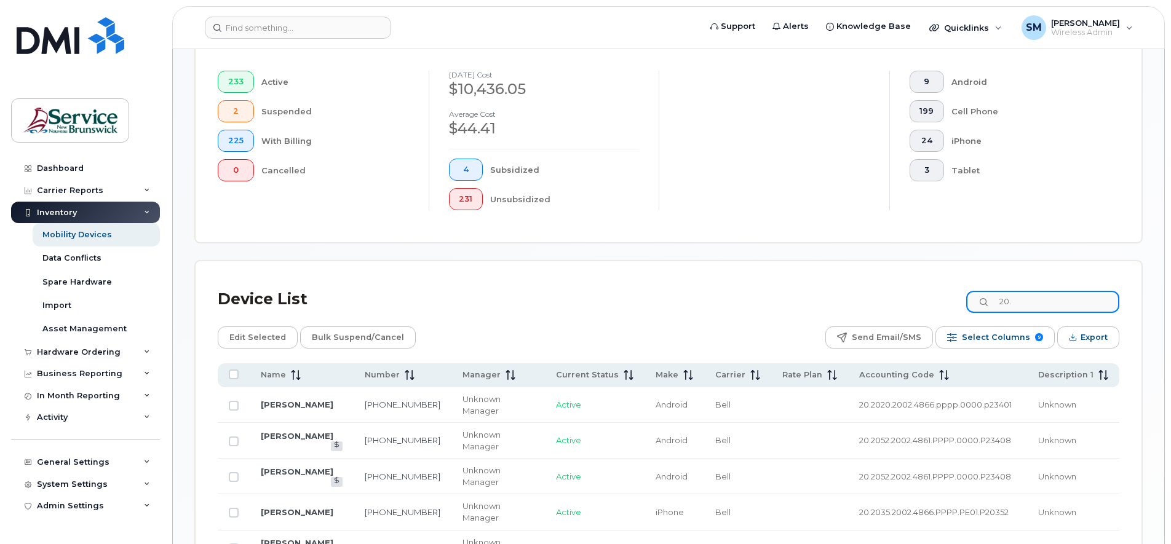
scroll to position [410, 0]
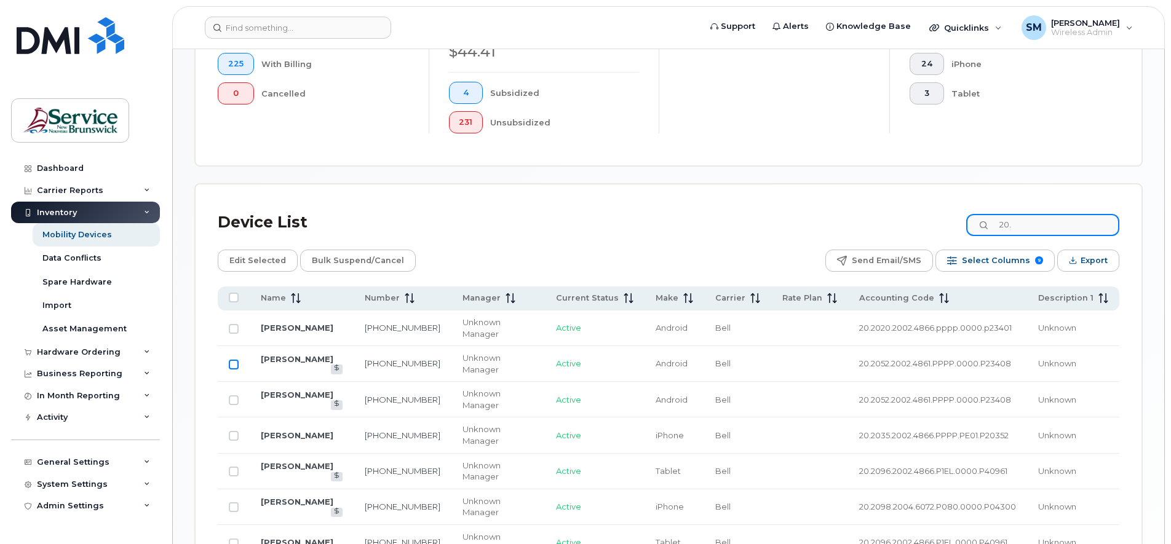
type input "20."
click at [234, 367] on input "Row Unselected" at bounding box center [234, 365] width 10 height 10
checkbox input "true"
click at [231, 403] on input "Row Unselected" at bounding box center [234, 400] width 10 height 10
checkbox input "true"
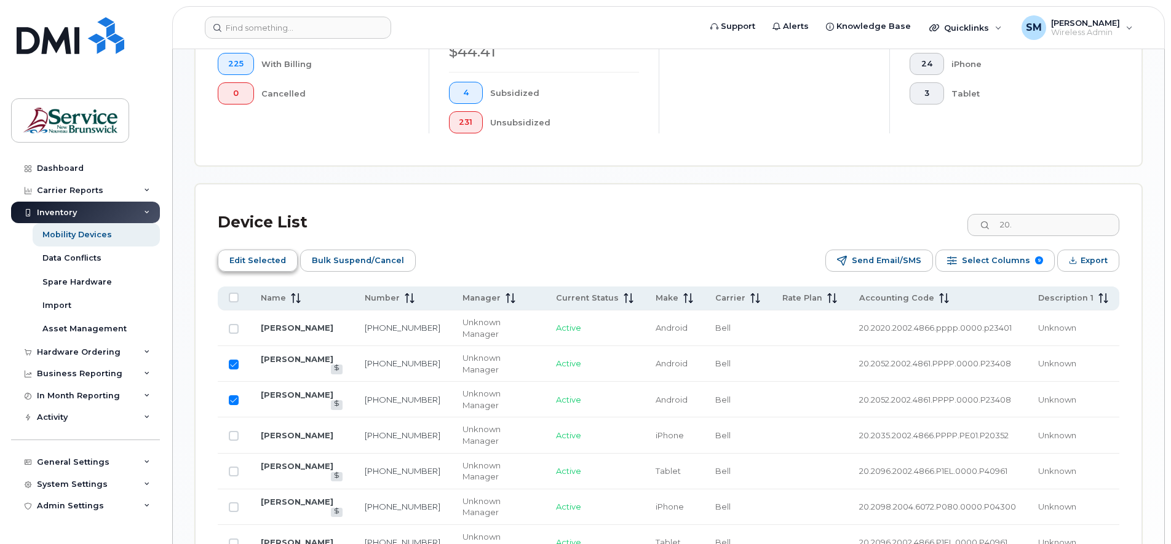
click at [258, 260] on span "Edit Selected" at bounding box center [257, 261] width 57 height 18
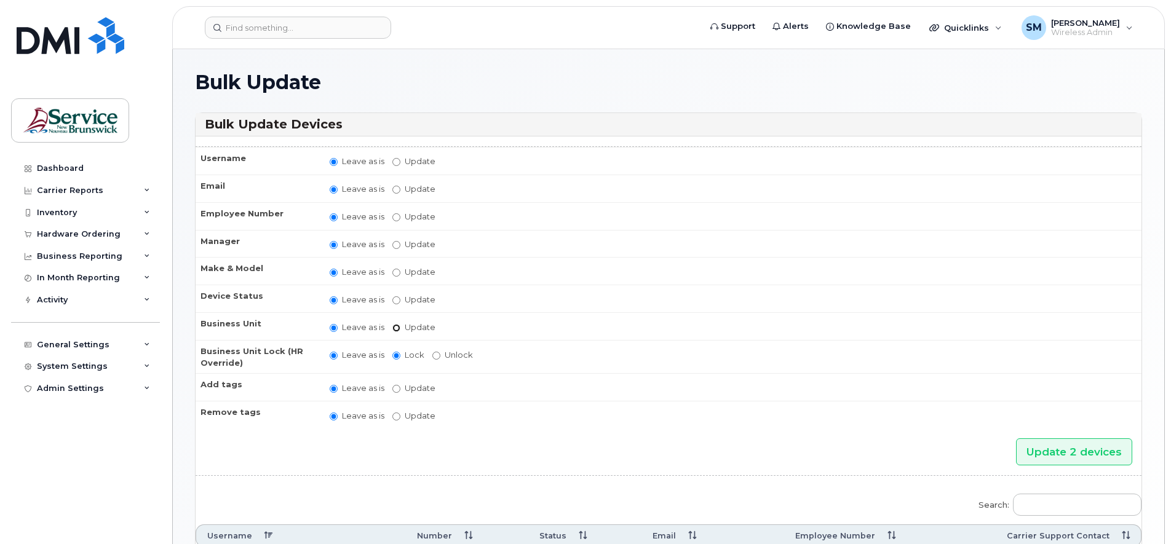
click at [395, 328] on input "Update" at bounding box center [396, 328] width 8 height 8
radio input "true"
radio input "false"
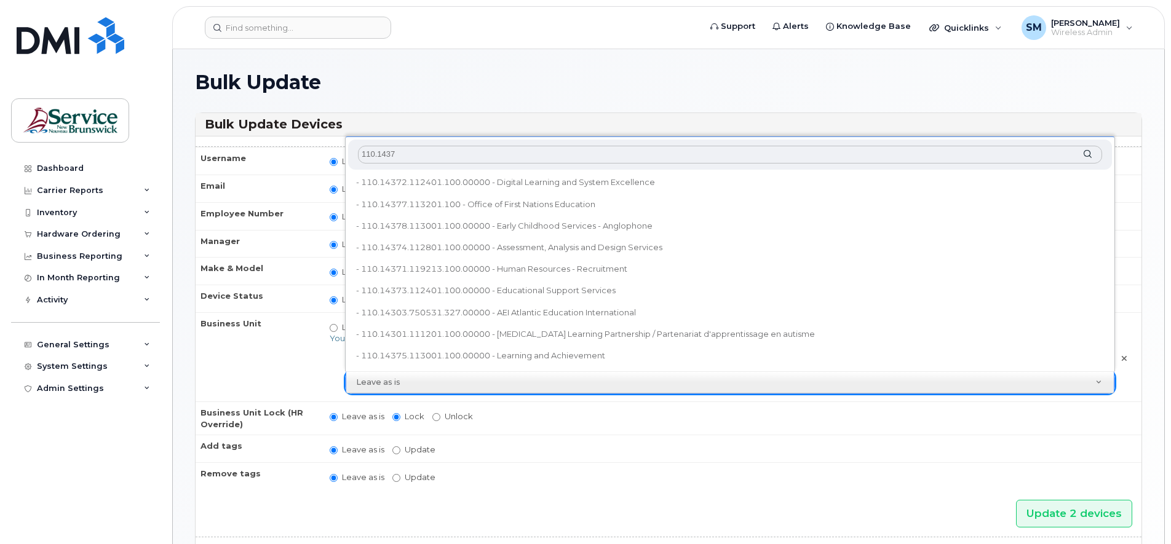
type input "110.14378"
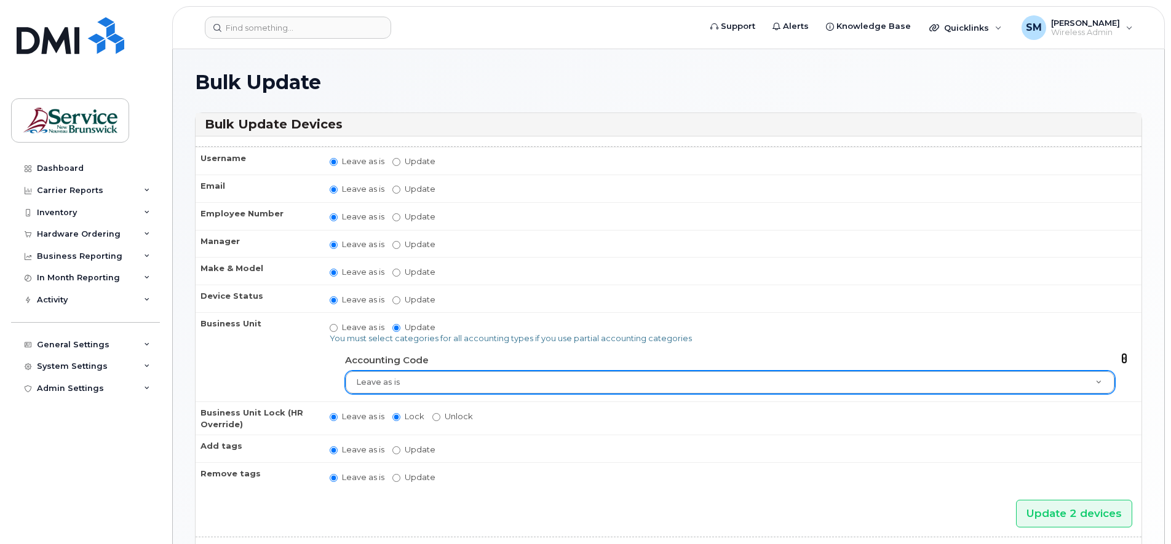
click at [1124, 360] on icon at bounding box center [1124, 359] width 6 height 8
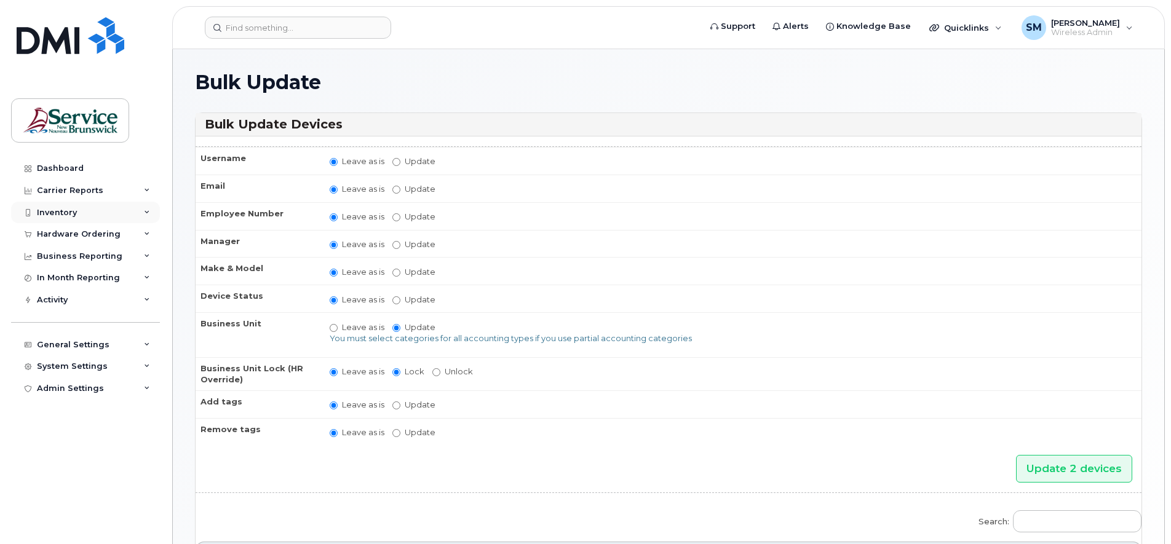
click at [77, 213] on div "Inventory" at bounding box center [85, 213] width 149 height 22
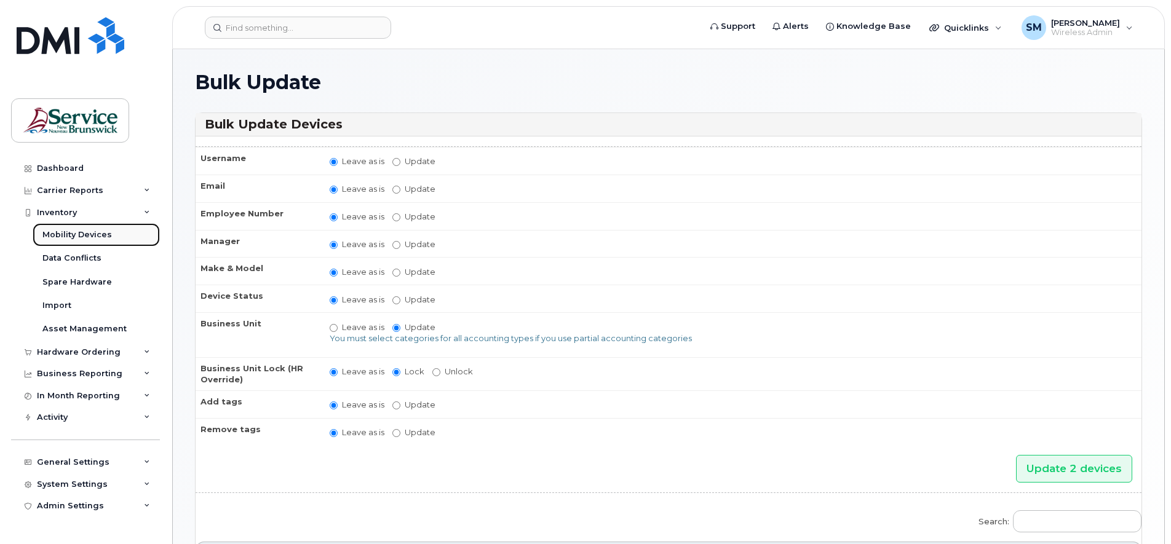
click at [76, 232] on div "Mobility Devices" at bounding box center [76, 234] width 69 height 11
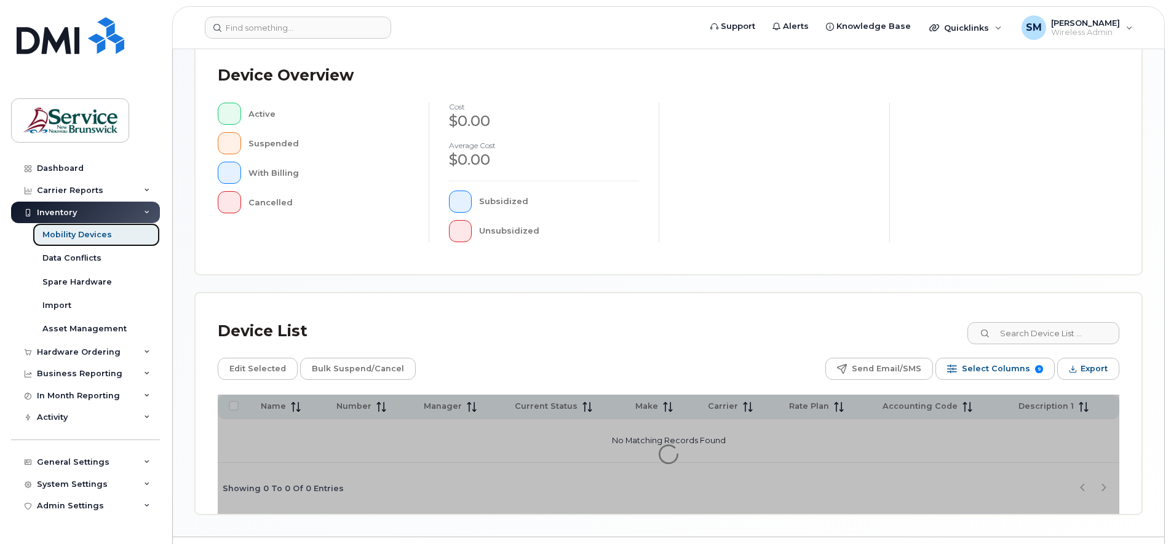
scroll to position [301, 0]
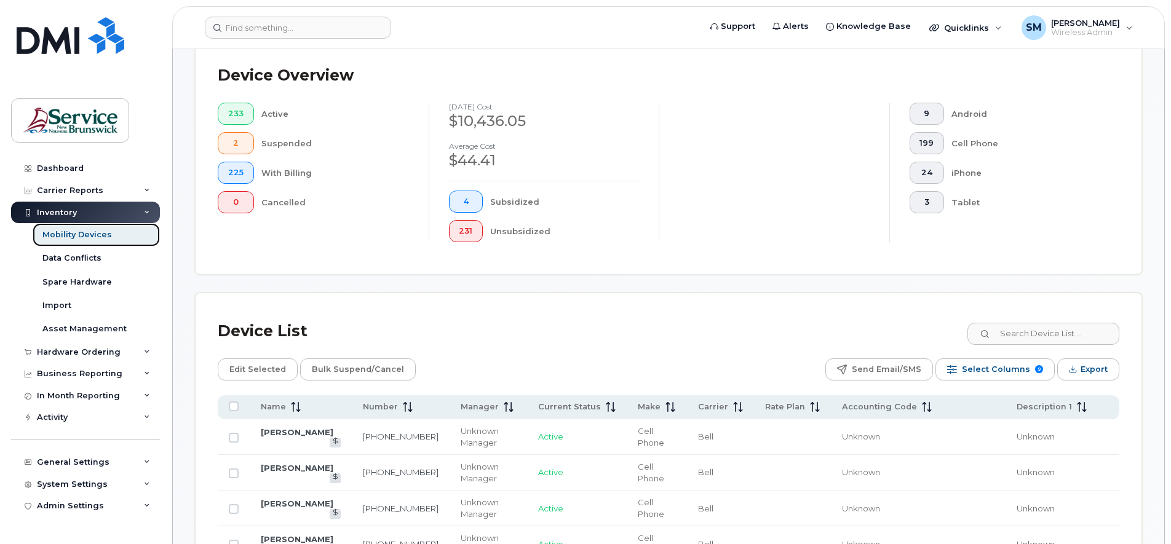
scroll to position [333, 0]
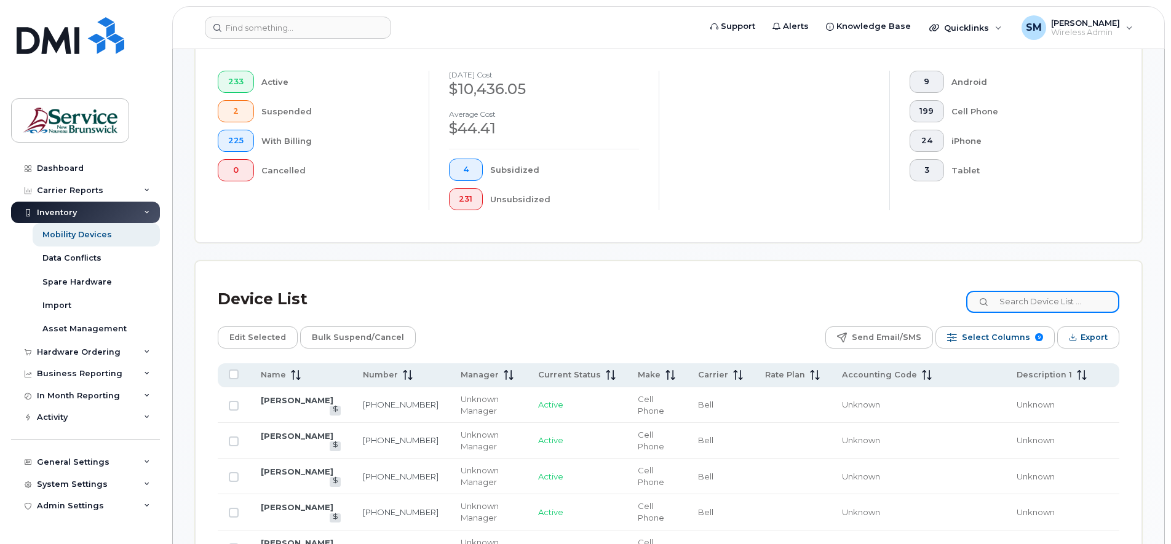
click at [1018, 307] on input at bounding box center [1042, 302] width 153 height 22
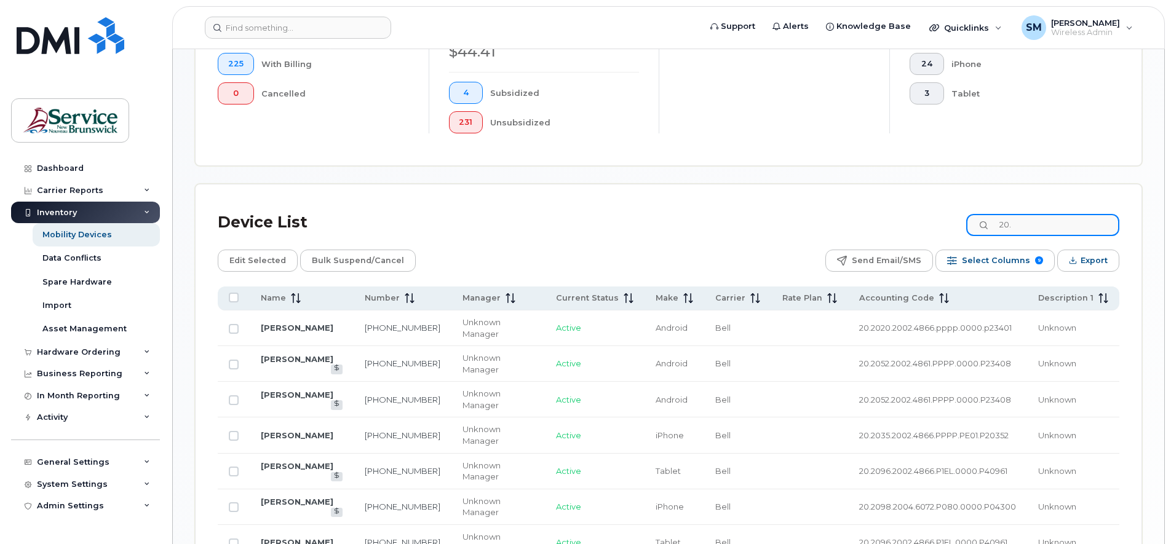
scroll to position [487, 0]
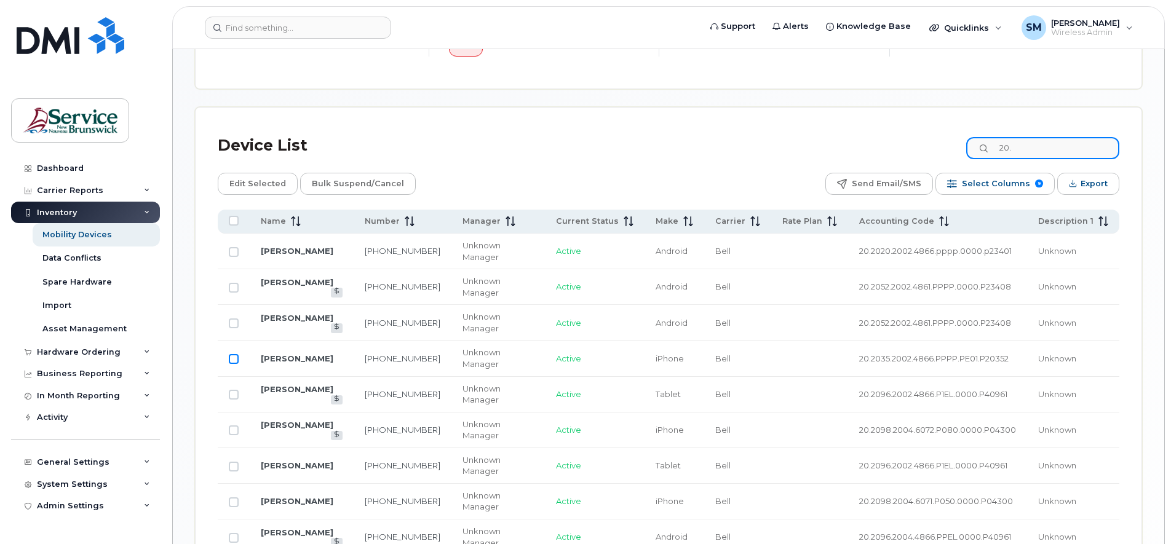
type input "20."
click at [232, 362] on input "Row Unselected" at bounding box center [234, 359] width 10 height 10
checkbox input "true"
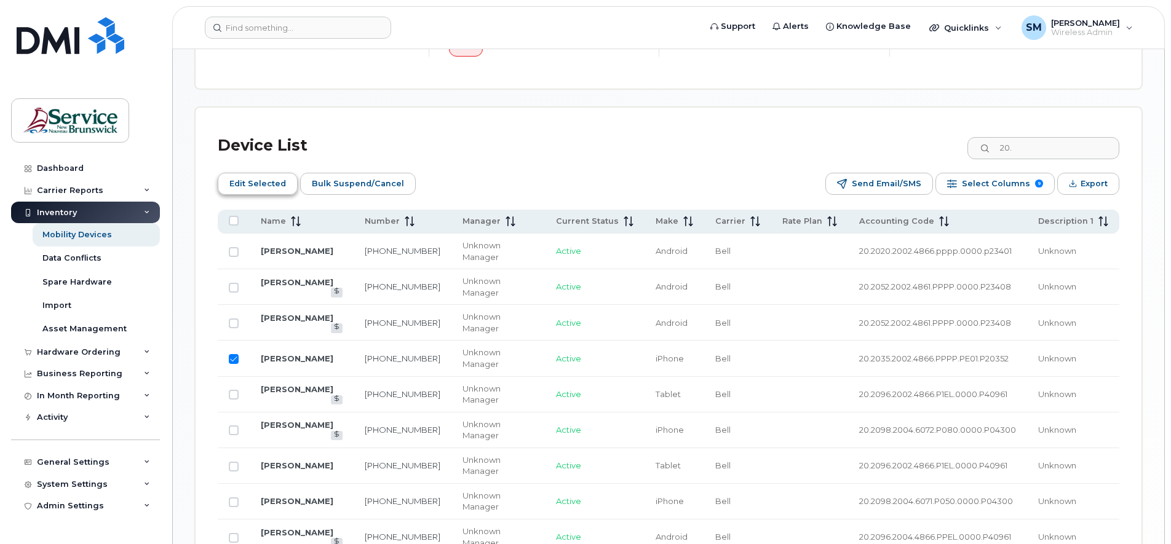
click at [249, 178] on span "Edit Selected" at bounding box center [257, 184] width 57 height 18
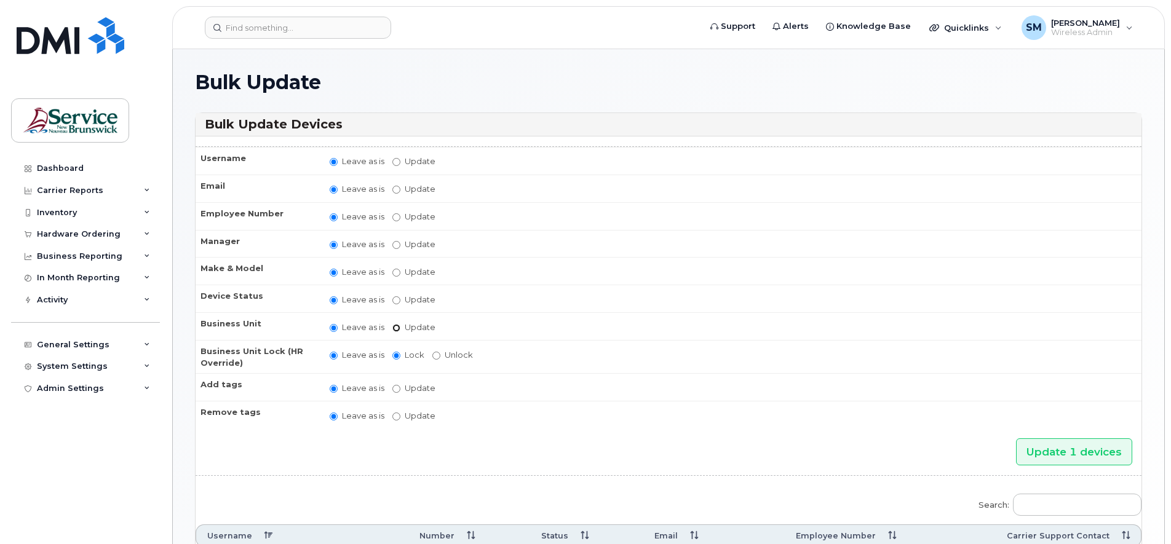
click at [395, 328] on input "Update" at bounding box center [396, 328] width 8 height 8
radio input "true"
radio input "false"
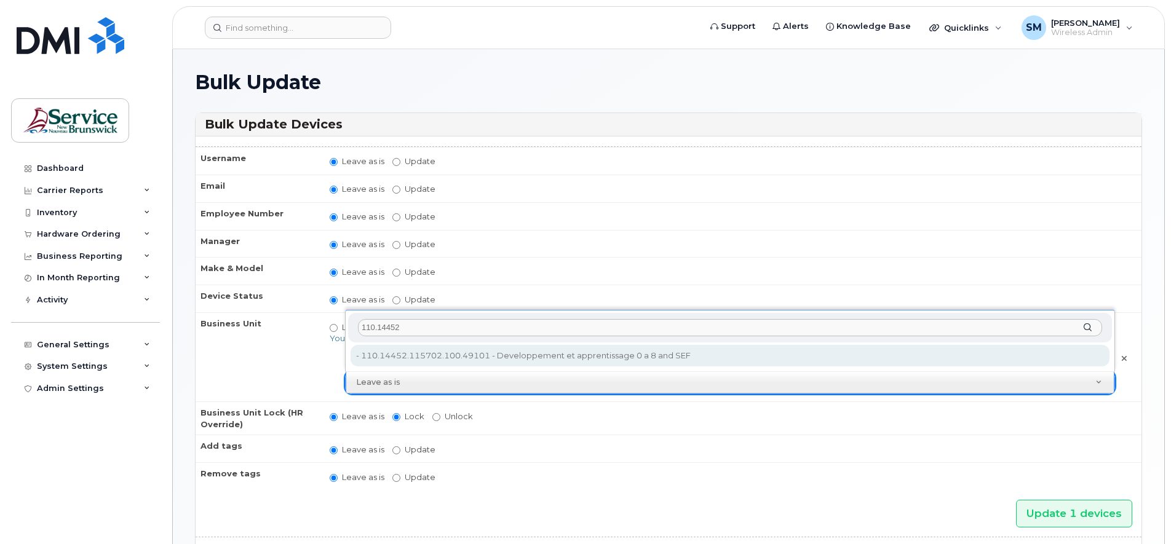
type input "110.14452"
type input "35711142"
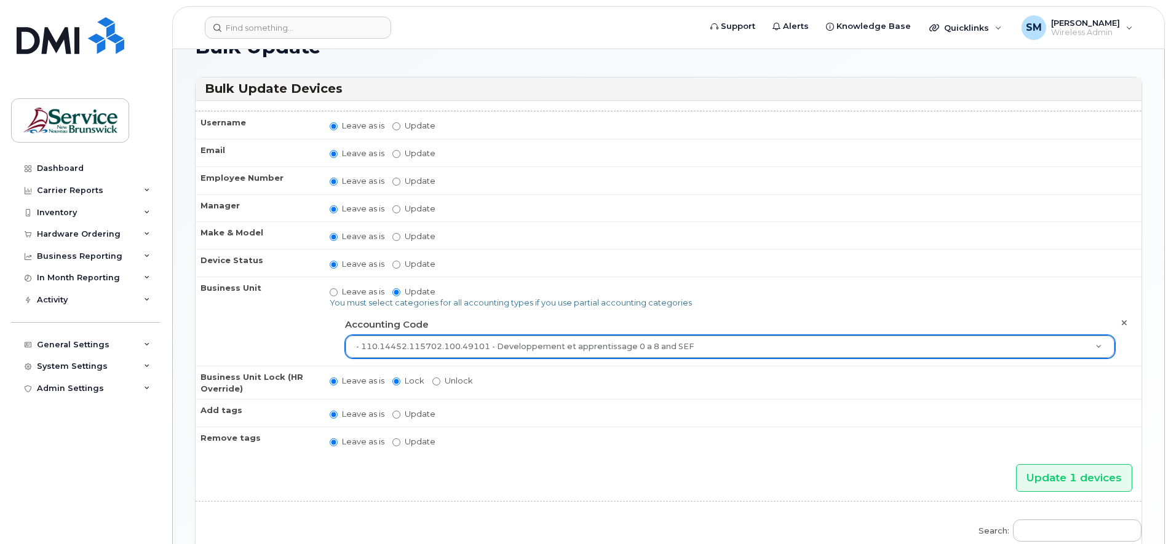
scroll to position [77, 0]
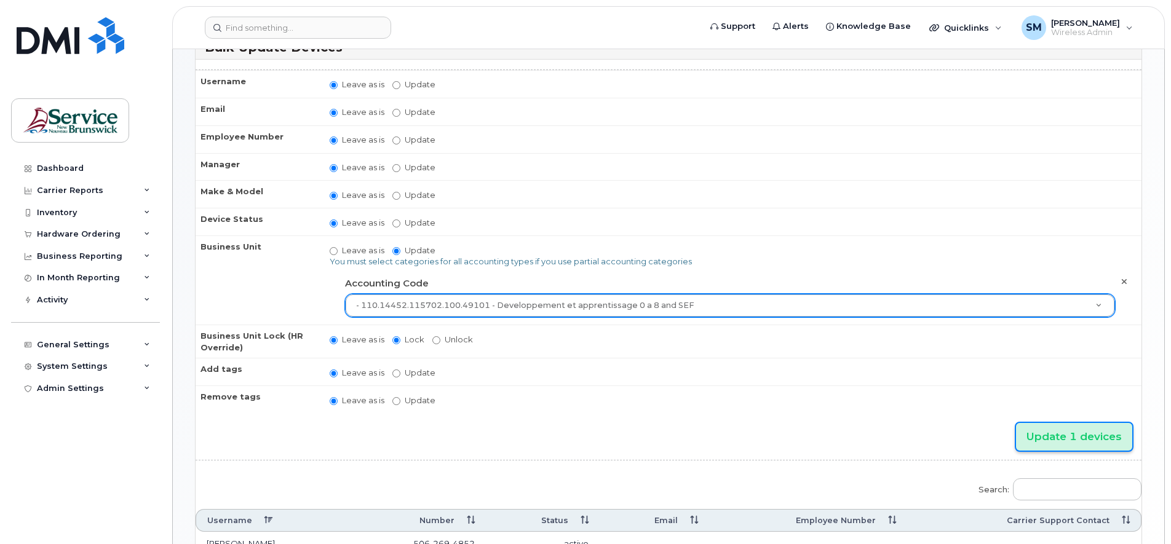
click at [1063, 431] on input "Update 1 devices" at bounding box center [1074, 437] width 116 height 28
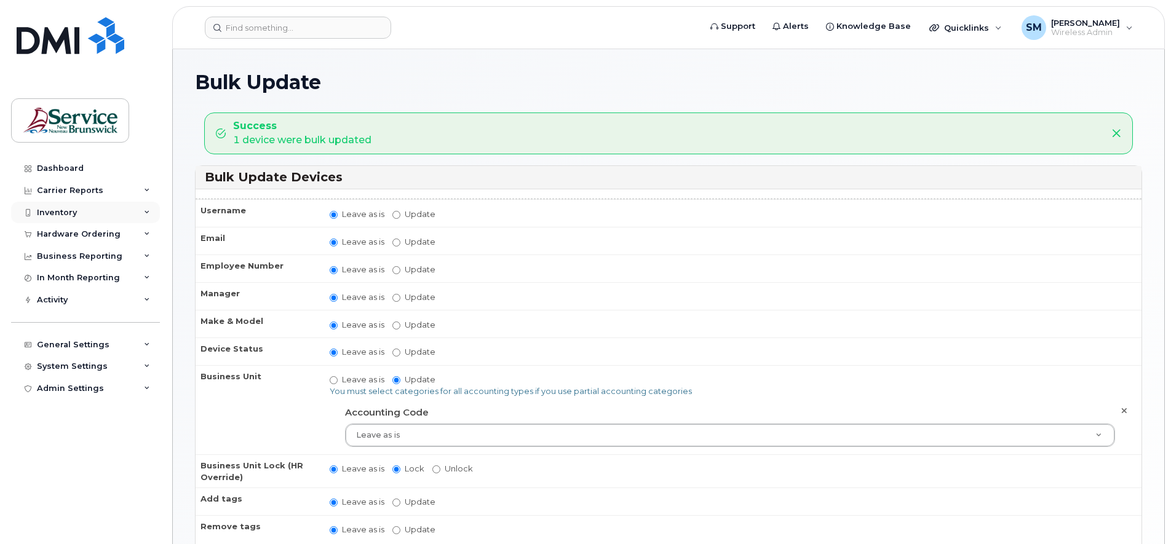
click at [145, 207] on div "Inventory" at bounding box center [85, 213] width 149 height 22
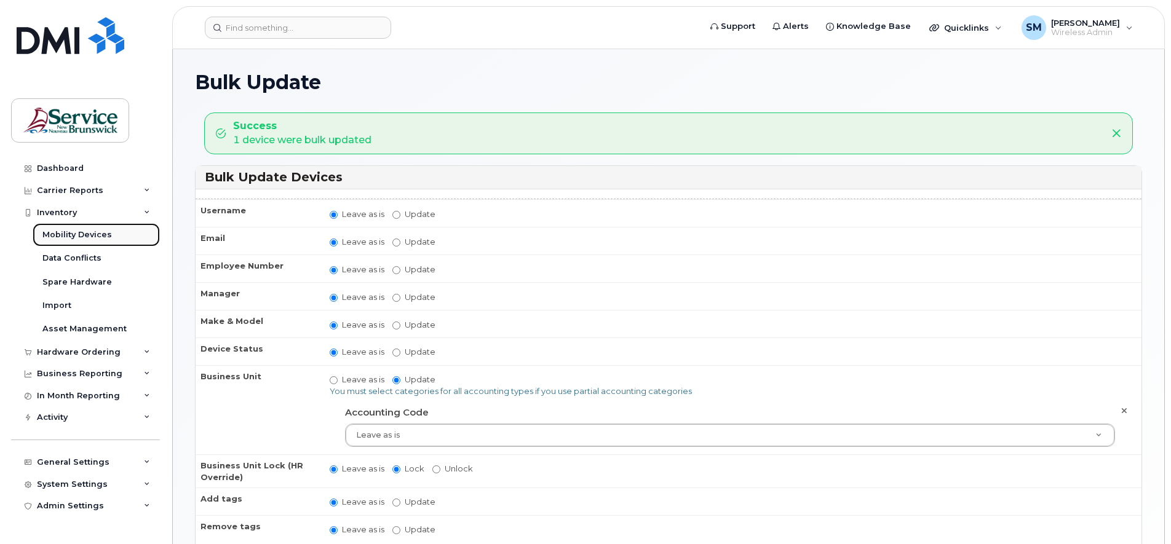
click at [85, 231] on div "Mobility Devices" at bounding box center [76, 234] width 69 height 11
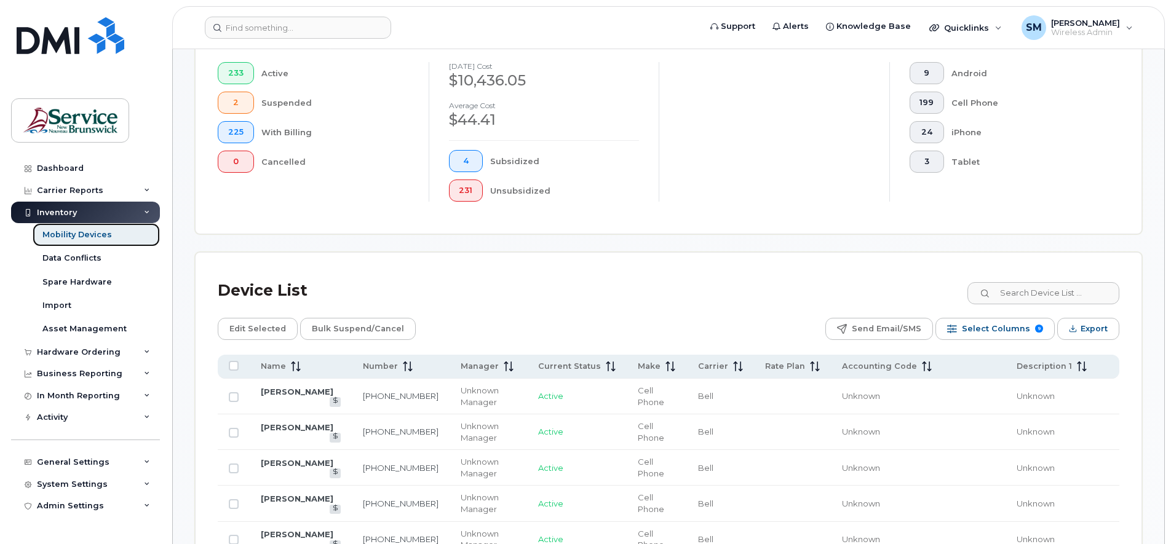
scroll to position [331, 0]
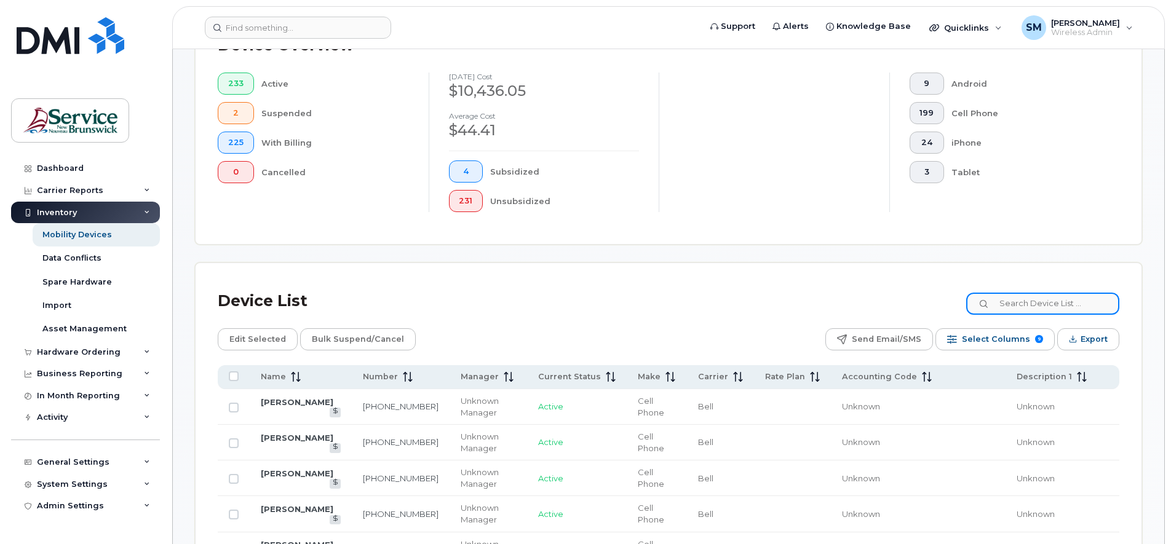
click at [1007, 305] on input at bounding box center [1042, 304] width 153 height 22
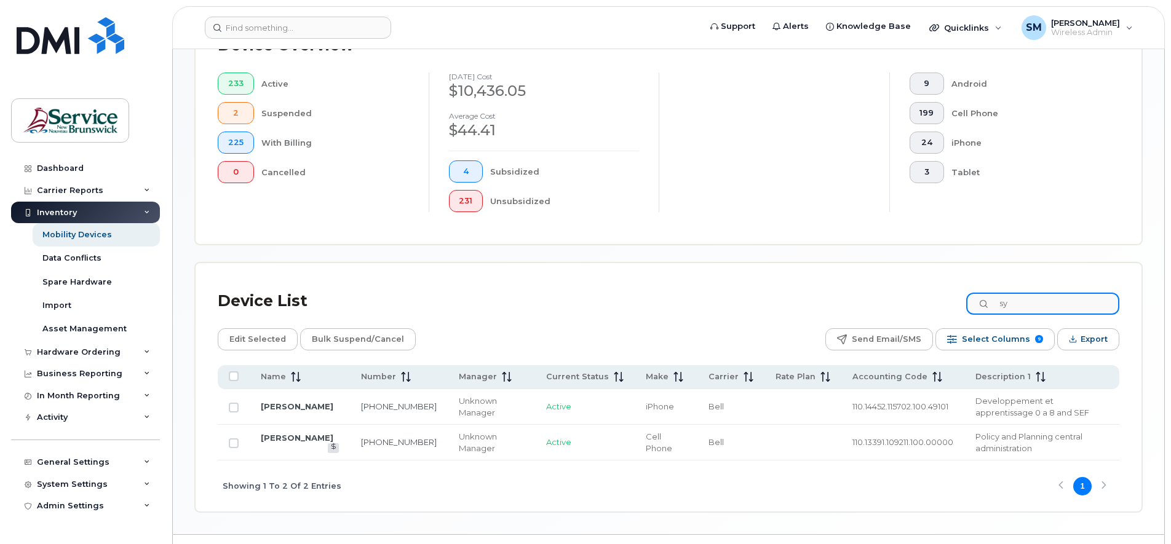
type input "s"
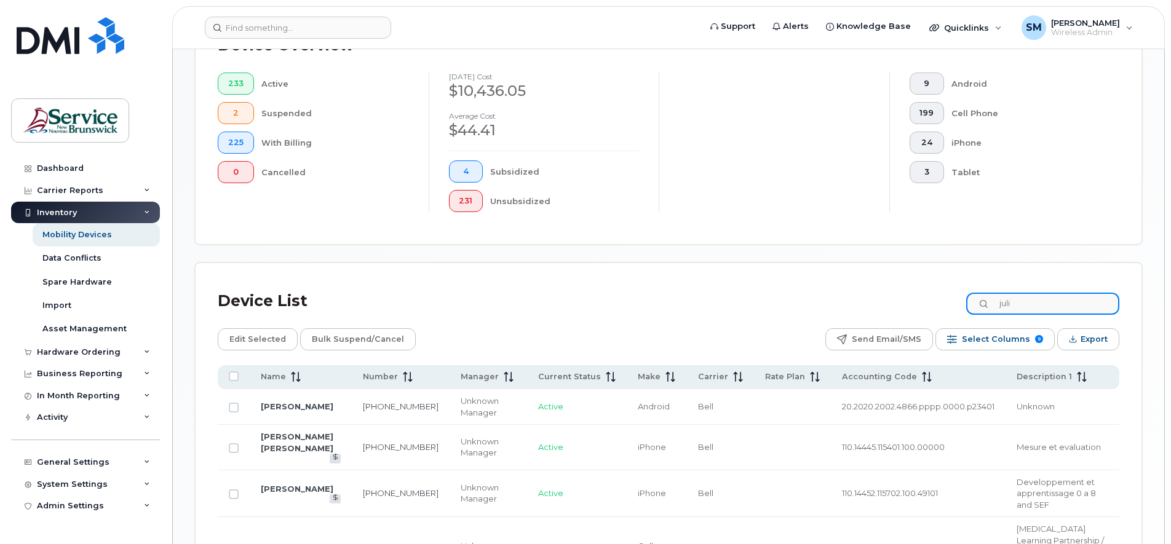
type input "juli"
click at [227, 481] on td at bounding box center [234, 493] width 32 height 47
click at [232, 490] on input "Row Unselected" at bounding box center [234, 495] width 10 height 10
checkbox input "true"
click at [255, 339] on span "Edit Selected" at bounding box center [257, 339] width 57 height 18
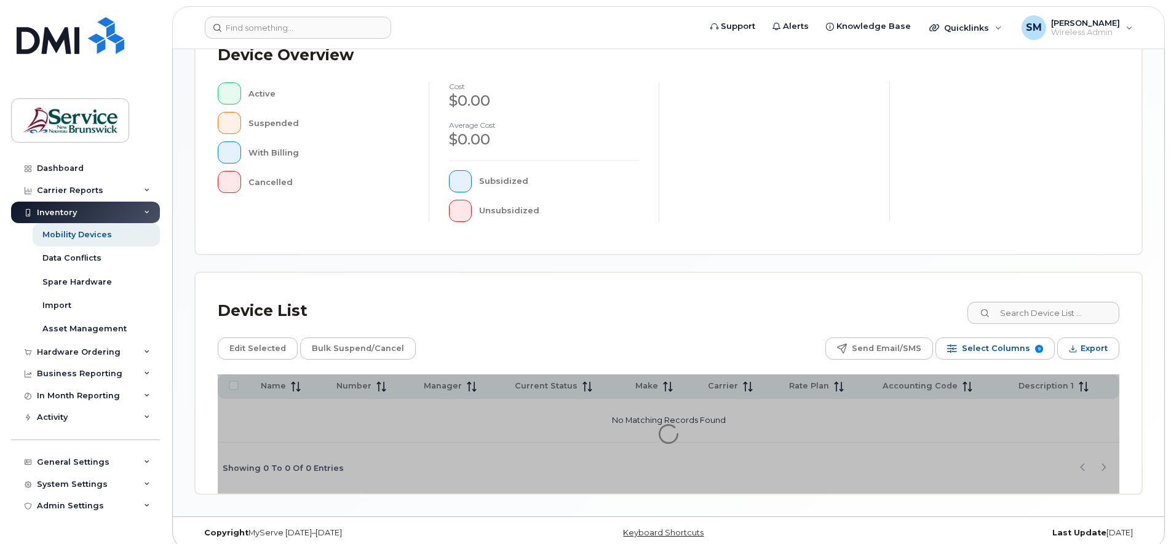
scroll to position [301, 0]
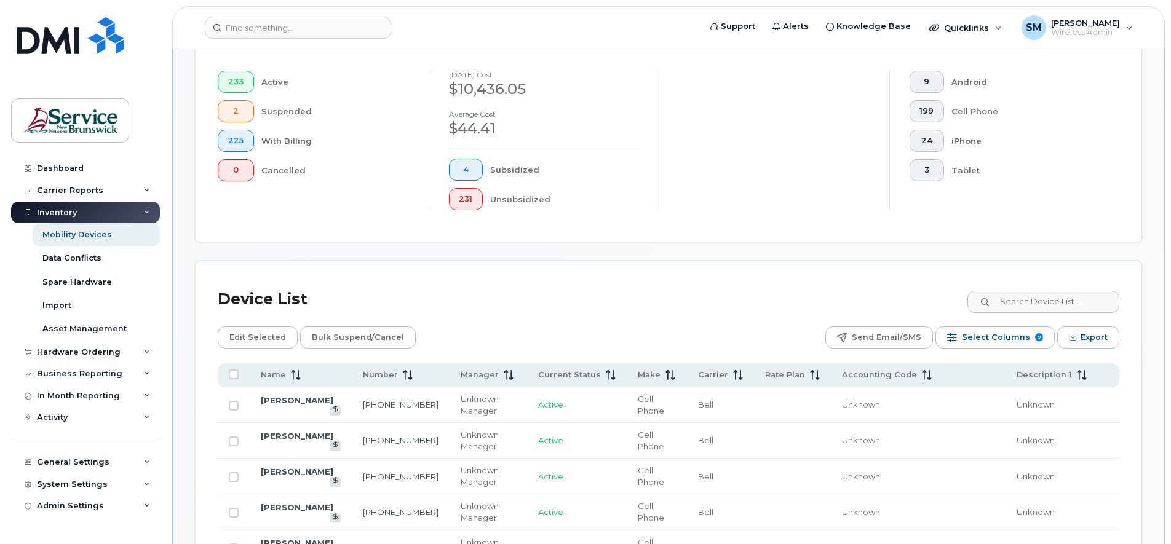
scroll to position [410, 0]
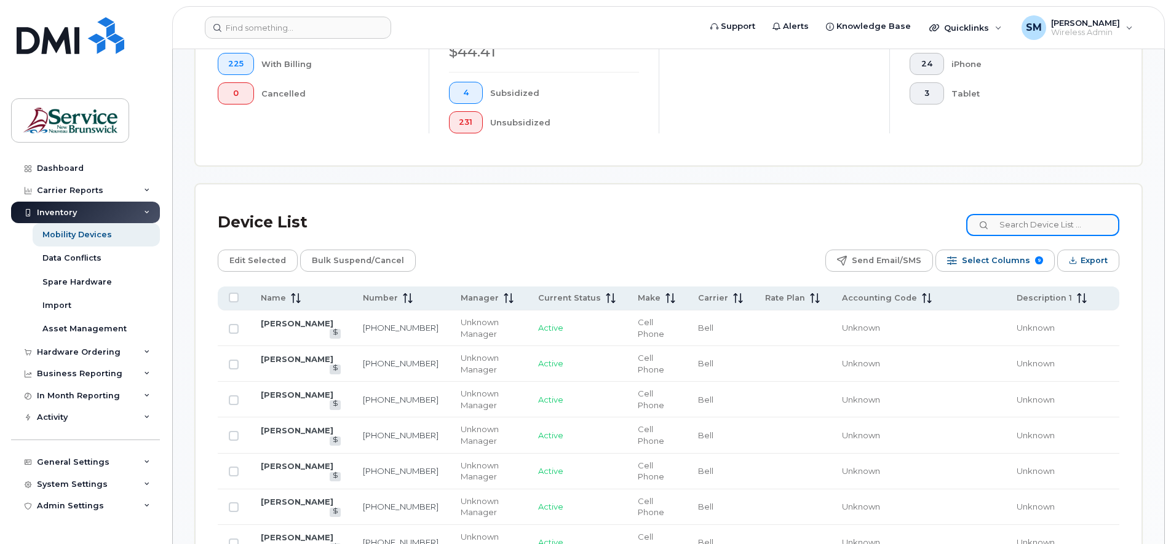
click at [1016, 228] on input at bounding box center [1042, 225] width 153 height 22
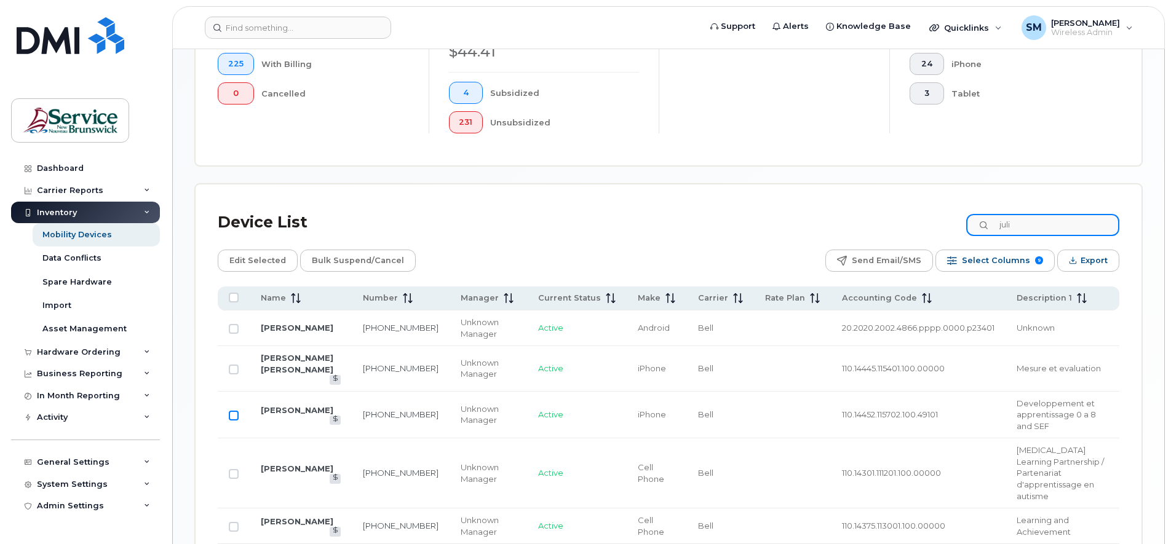
type input "juli"
click at [234, 411] on input "Row Unselected" at bounding box center [234, 416] width 10 height 10
checkbox input "true"
click at [347, 260] on span "Bulk Suspend/Cancel" at bounding box center [358, 261] width 92 height 18
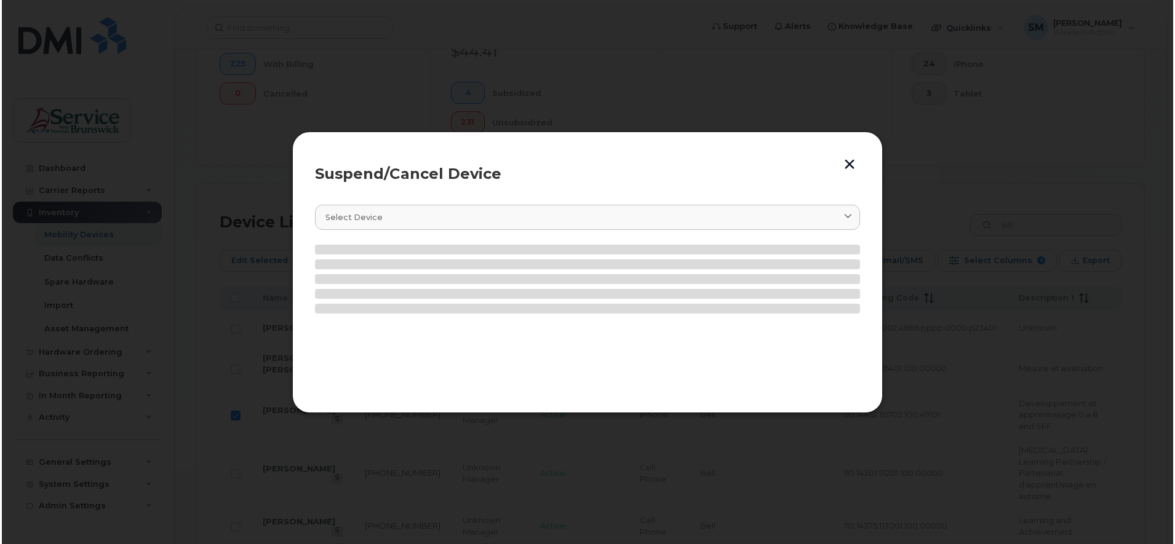
scroll to position [400, 0]
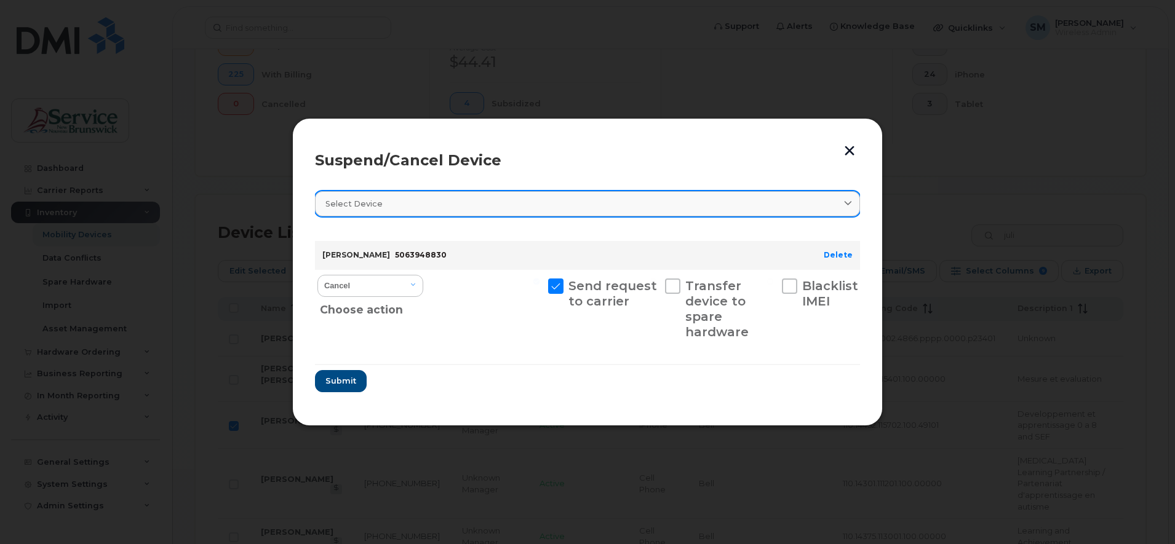
click at [844, 200] on icon at bounding box center [848, 204] width 8 height 8
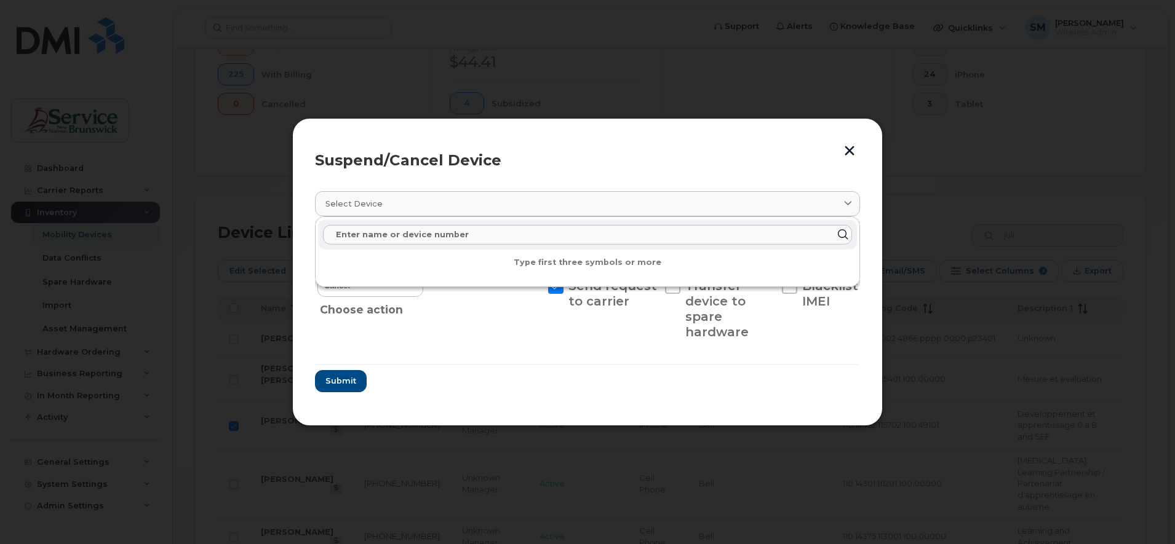
drag, startPoint x: 747, startPoint y: 383, endPoint x: 547, endPoint y: 384, distance: 200.5
click at [744, 382] on form "[PERSON_NAME] 5063948830 Delete Cancel Suspend - Extend Suspension Suspend - Re…" at bounding box center [587, 311] width 545 height 161
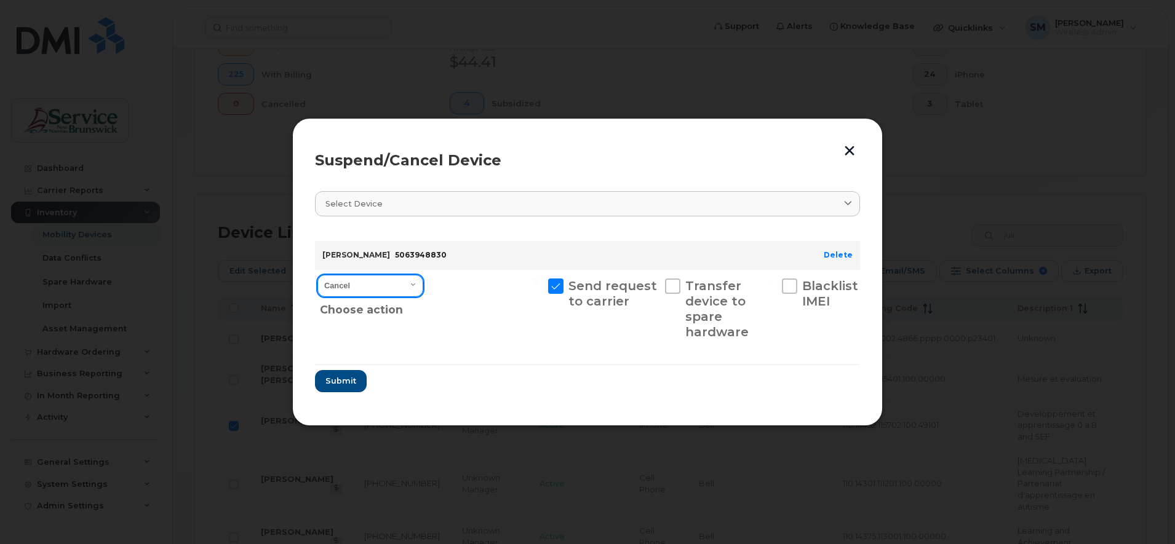
click at [413, 284] on select "Cancel Suspend - Extend Suspension Suspend - Reduced Rate Suspend - Full Rate S…" at bounding box center [370, 286] width 106 height 22
click at [483, 303] on div at bounding box center [486, 309] width 114 height 79
